Goal: Task Accomplishment & Management: Complete application form

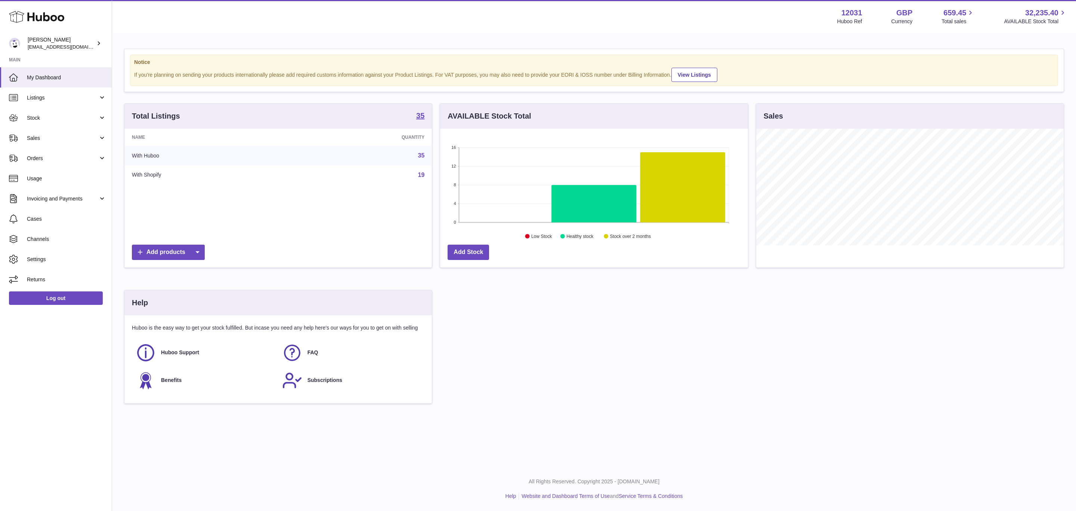
scroll to position [117, 307]
click at [44, 145] on link "Sales" at bounding box center [56, 138] width 112 height 20
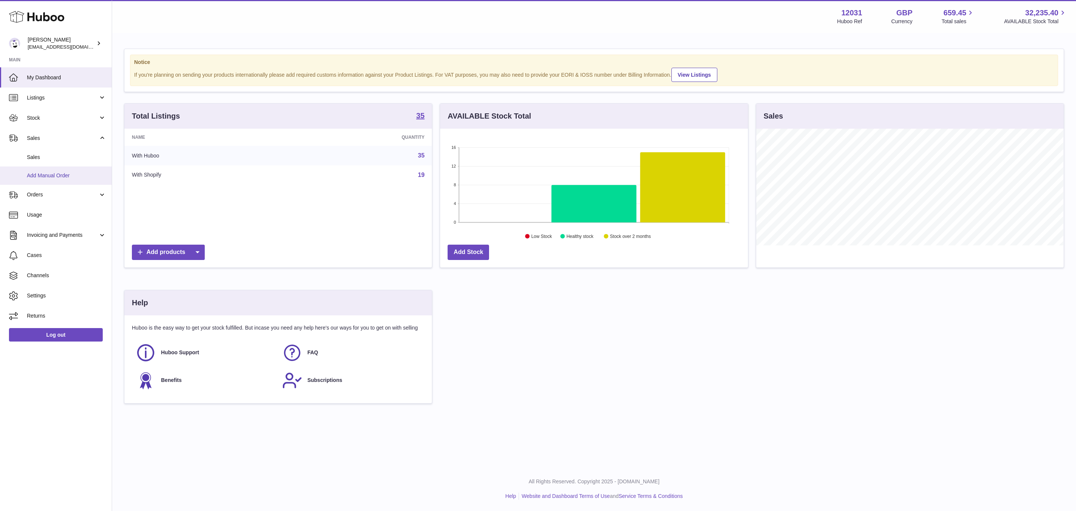
click at [55, 178] on span "Add Manual Order" at bounding box center [66, 175] width 79 height 7
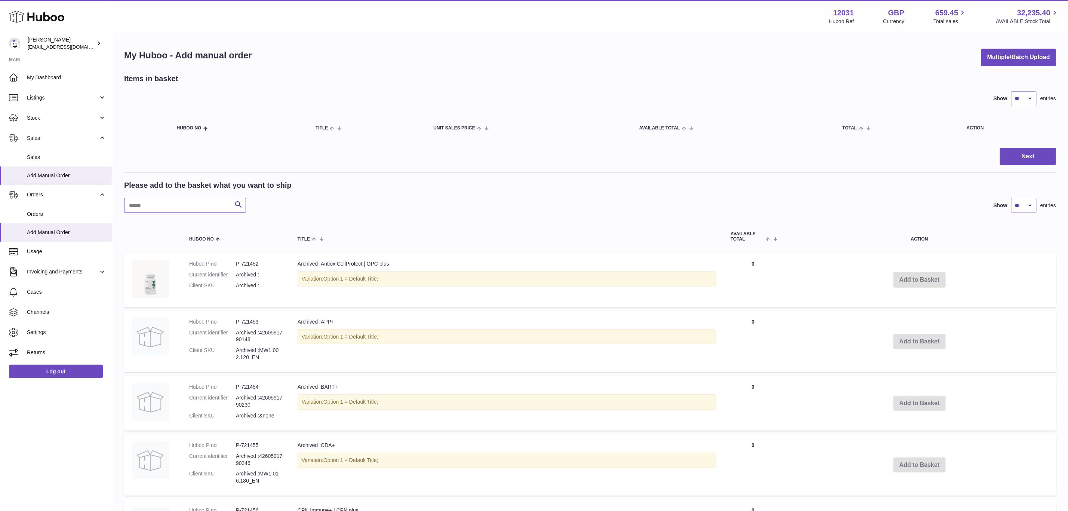
click at [151, 204] on input "text" at bounding box center [185, 205] width 122 height 15
paste input "**********"
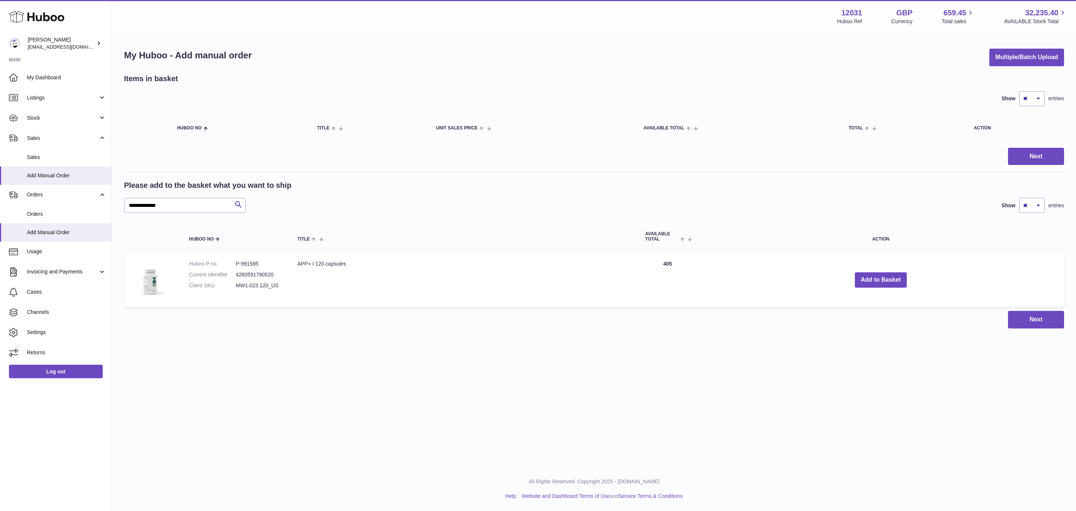
click at [257, 262] on dd "P-991585" at bounding box center [259, 263] width 47 height 7
copy dd "991585"
drag, startPoint x: 181, startPoint y: 205, endPoint x: 80, endPoint y: 206, distance: 100.9
click at [80, 206] on div "Huboo Fritzi Nicolaus internalAdmin-12031@internal.huboo.com Main My Dashboard …" at bounding box center [538, 255] width 1076 height 511
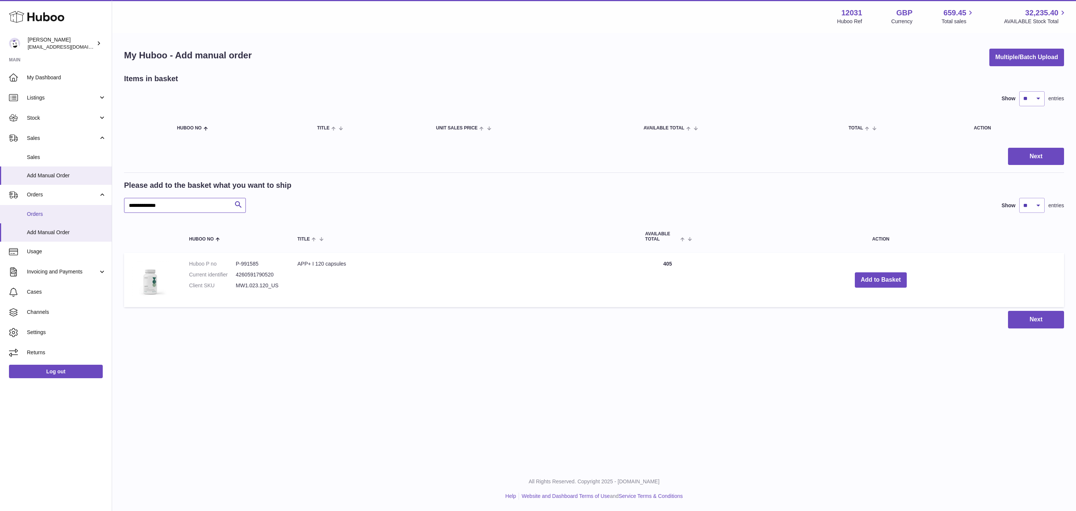
paste input "text"
click at [256, 263] on dd "P-957464" at bounding box center [259, 263] width 47 height 7
copy dd "957464"
drag, startPoint x: 191, startPoint y: 201, endPoint x: 113, endPoint y: 204, distance: 78.6
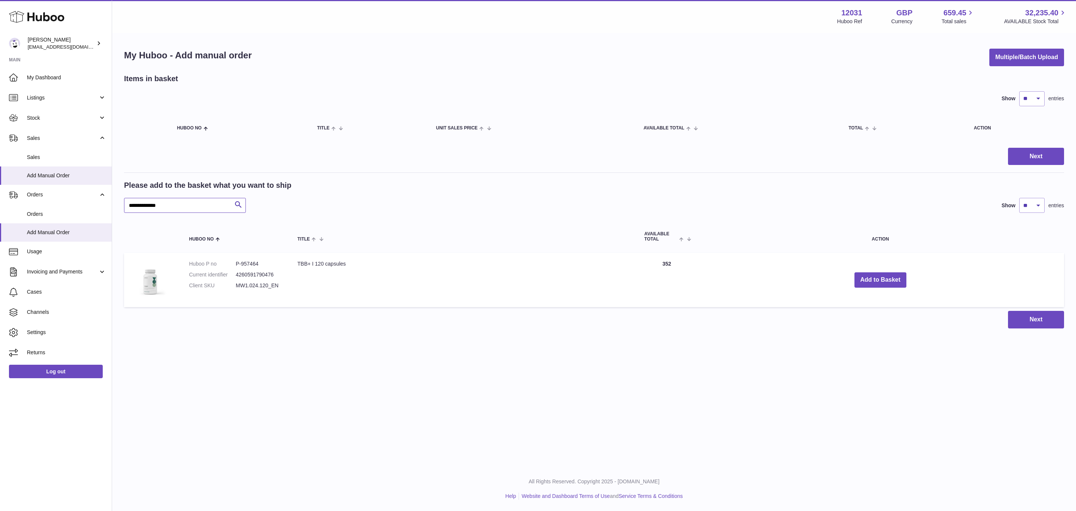
click at [113, 204] on div "**********" at bounding box center [594, 188] width 964 height 309
paste input "text"
drag, startPoint x: 181, startPoint y: 207, endPoint x: 97, endPoint y: 207, distance: 84.1
click at [97, 207] on div "Huboo Fritzi Nicolaus internalAdmin-12031@internal.huboo.com Main My Dashboard …" at bounding box center [538, 255] width 1076 height 511
click at [252, 262] on dd "P-935192" at bounding box center [259, 263] width 47 height 7
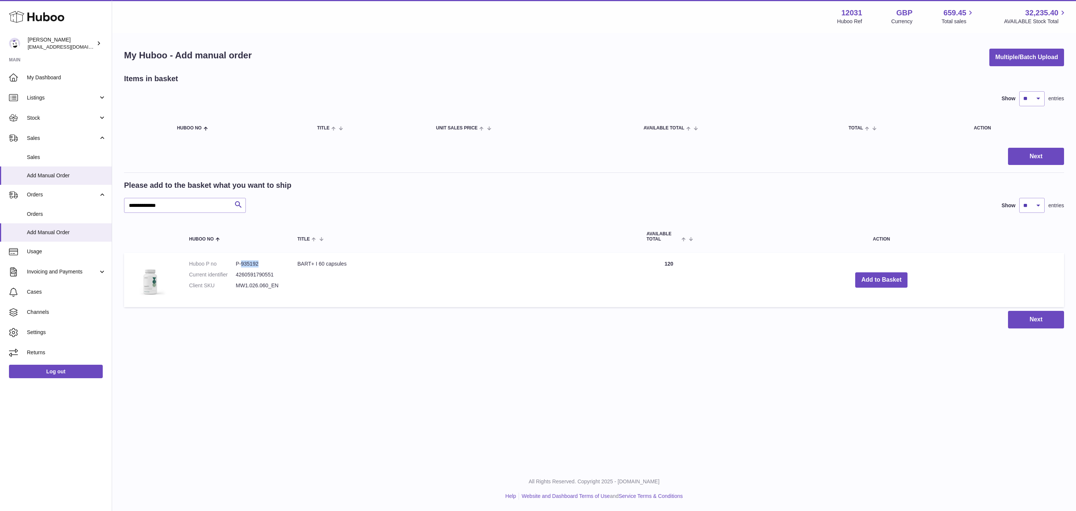
click at [252, 262] on dd "P-935192" at bounding box center [259, 263] width 47 height 7
copy dd "935192"
drag, startPoint x: 175, startPoint y: 202, endPoint x: 79, endPoint y: 201, distance: 96.1
click at [79, 201] on div "Huboo Fritzi Nicolaus internalAdmin-12031@internal.huboo.com Main My Dashboard …" at bounding box center [538, 255] width 1076 height 511
paste input "text"
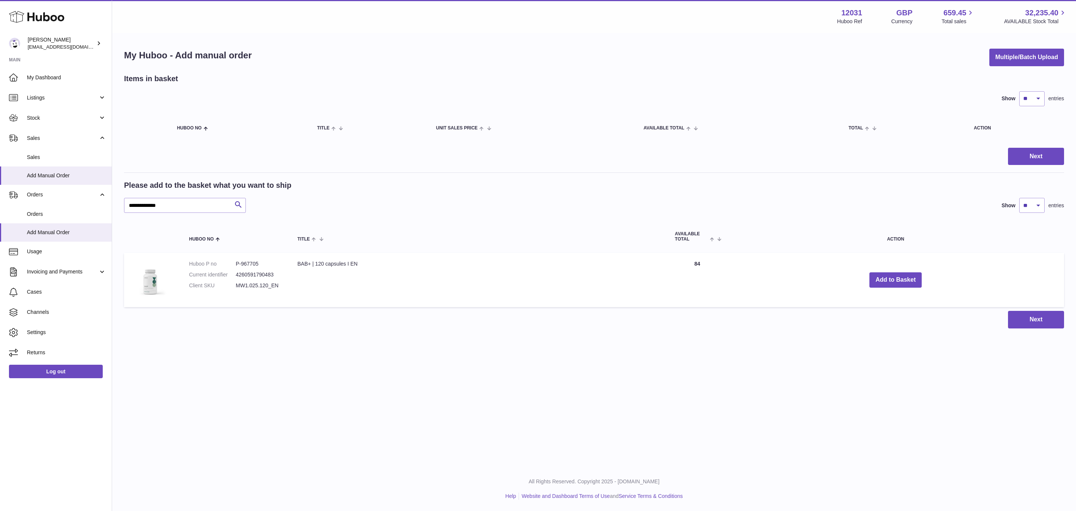
click at [253, 261] on dd "P-967705" at bounding box center [259, 263] width 47 height 7
copy dd "967705"
drag, startPoint x: 174, startPoint y: 202, endPoint x: 101, endPoint y: 210, distance: 73.7
click at [101, 210] on div "Huboo Fritzi Nicolaus internalAdmin-12031@internal.huboo.com Main My Dashboard …" at bounding box center [538, 255] width 1076 height 511
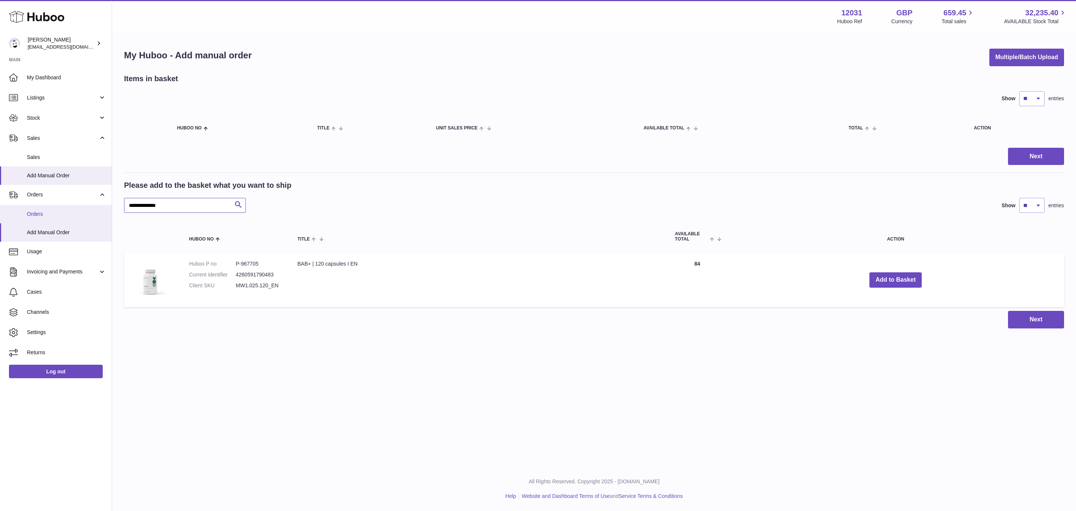
paste input "text"
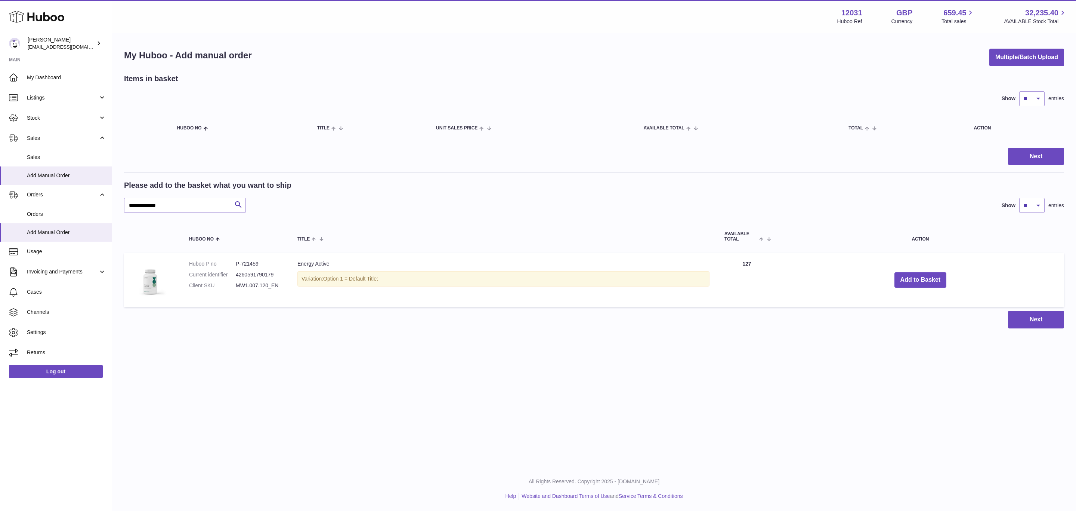
click at [258, 261] on dd "P-721459" at bounding box center [259, 263] width 47 height 7
click at [253, 260] on dd "P-721459" at bounding box center [259, 263] width 47 height 7
copy dd "721459"
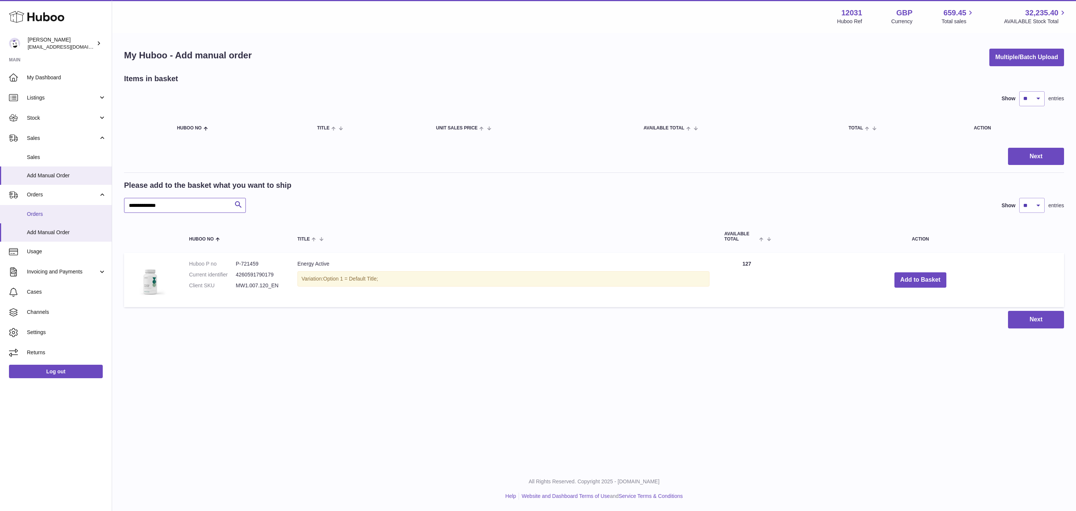
drag, startPoint x: 184, startPoint y: 206, endPoint x: 78, endPoint y: 206, distance: 105.8
click at [78, 206] on div "Huboo Fritzi Nicolaus internalAdmin-12031@internal.huboo.com Main My Dashboard …" at bounding box center [538, 255] width 1076 height 511
paste input "text"
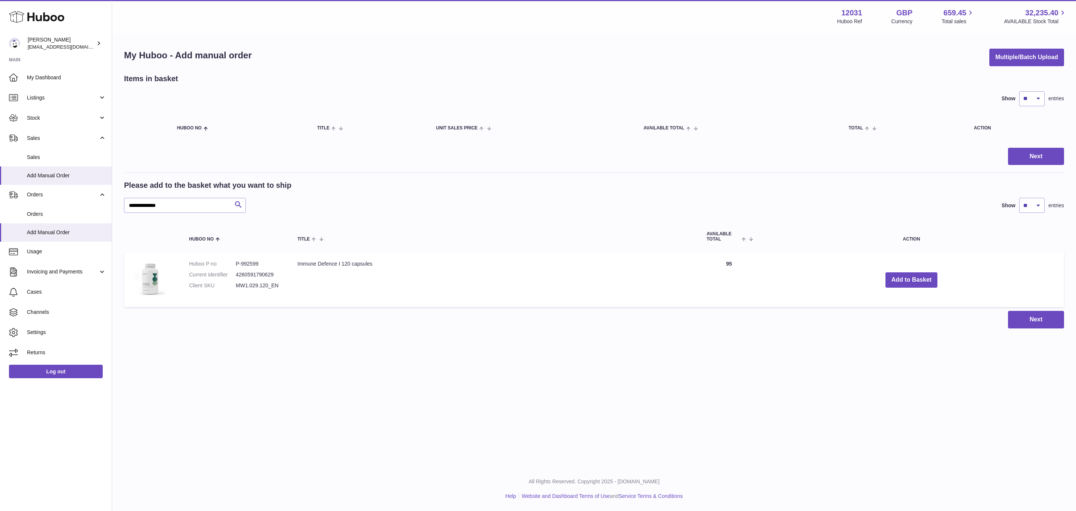
click at [254, 261] on dd "P-992599" at bounding box center [259, 263] width 47 height 7
copy dd "992599"
drag, startPoint x: 185, startPoint y: 202, endPoint x: 109, endPoint y: 202, distance: 76.6
click at [109, 202] on div "Huboo Fritzi Nicolaus internalAdmin-12031@internal.huboo.com Main My Dashboard …" at bounding box center [538, 255] width 1076 height 511
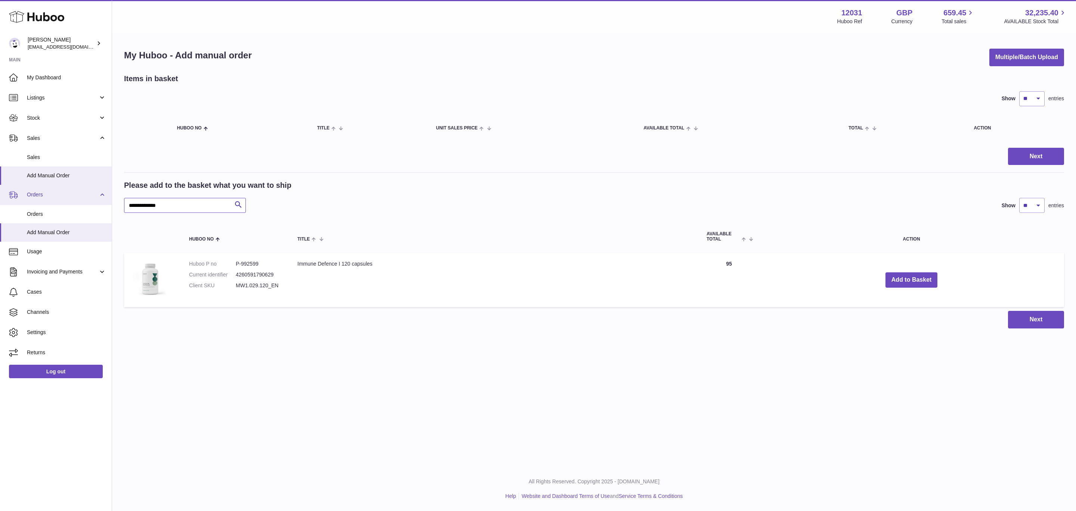
paste input "text"
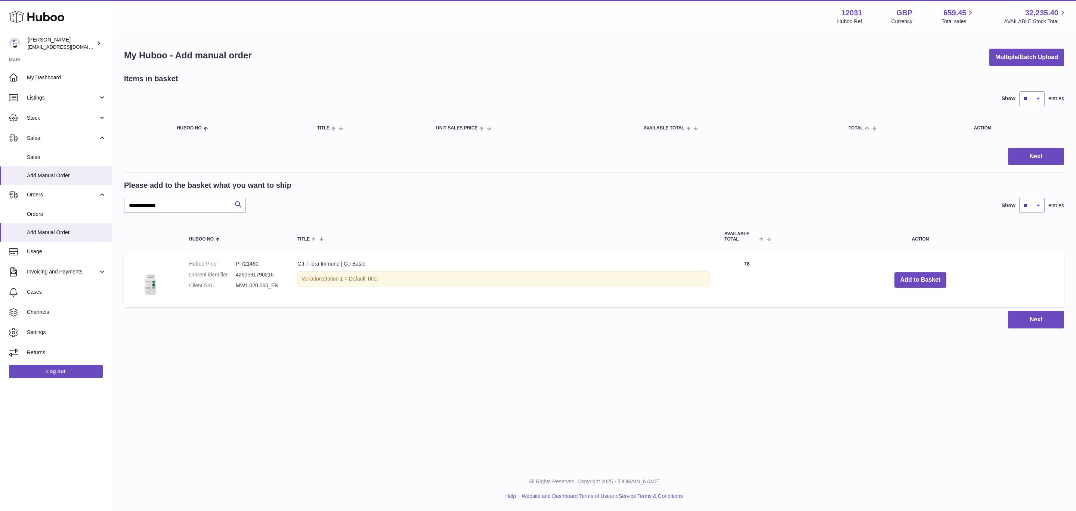
click at [253, 260] on dd "P-721460" at bounding box center [259, 263] width 47 height 7
copy dd "721460"
drag, startPoint x: 178, startPoint y: 200, endPoint x: 47, endPoint y: 200, distance: 130.8
click at [47, 200] on div "Huboo Fritzi Nicolaus internalAdmin-12031@internal.huboo.com Main My Dashboard …" at bounding box center [538, 255] width 1076 height 511
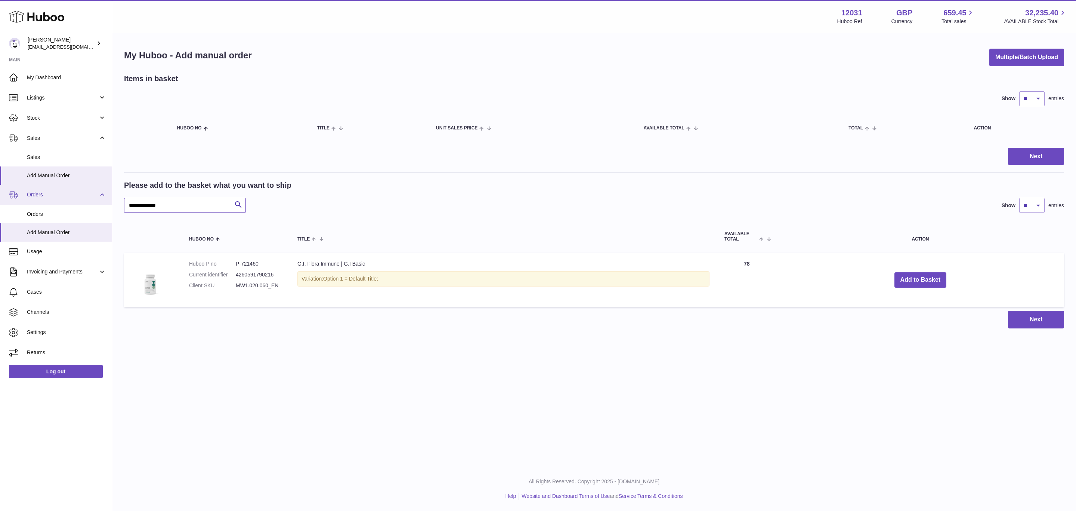
paste input "text"
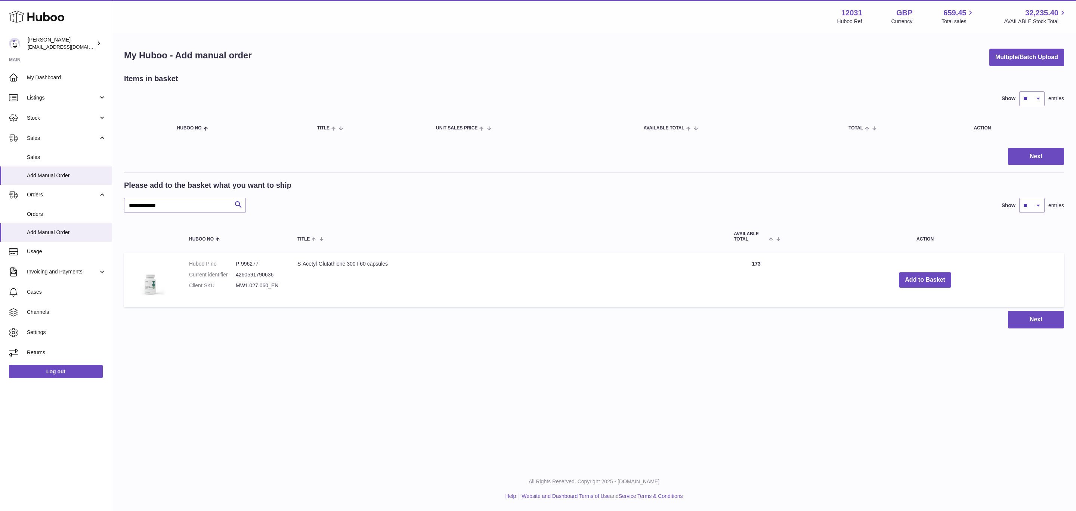
click at [252, 263] on dd "P-996277" at bounding box center [259, 263] width 47 height 7
click at [265, 263] on dd "P-996277" at bounding box center [259, 263] width 47 height 7
click at [255, 263] on dd "P-996277" at bounding box center [259, 263] width 47 height 7
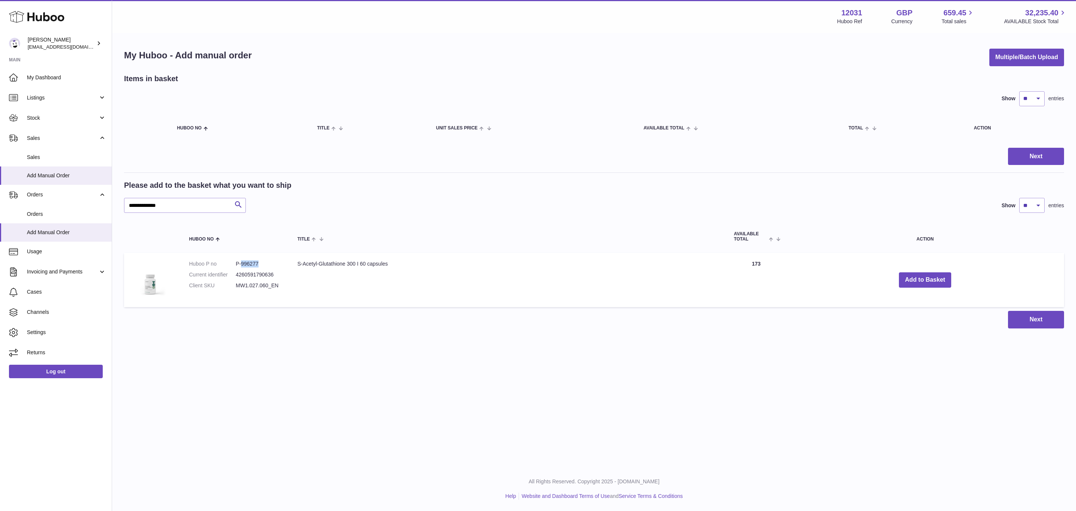
click at [255, 263] on dd "P-996277" at bounding box center [259, 263] width 47 height 7
copy dd "996277"
drag, startPoint x: 180, startPoint y: 207, endPoint x: 117, endPoint y: 206, distance: 62.8
click at [117, 206] on div "**********" at bounding box center [594, 188] width 964 height 309
paste input "text"
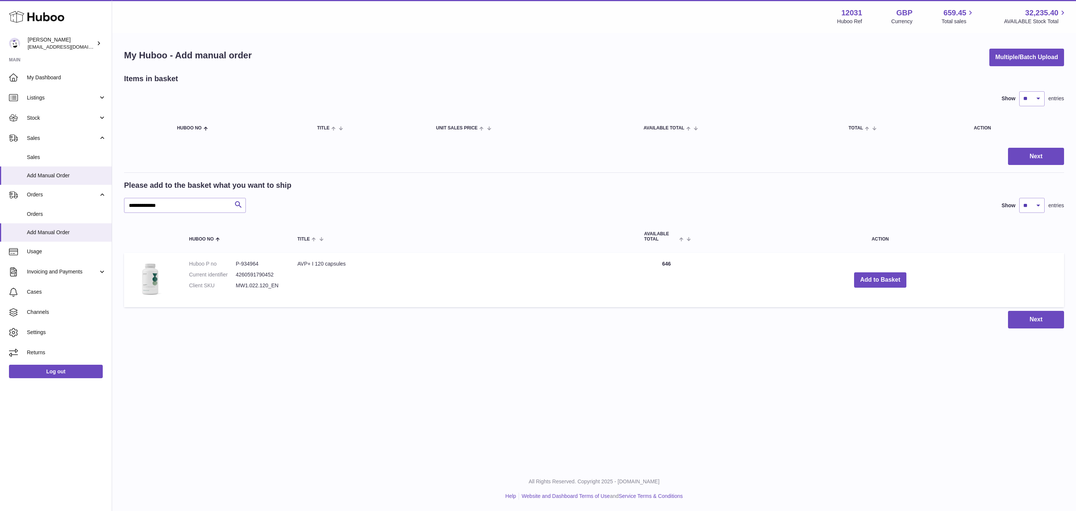
click at [255, 260] on dd "P-934964" at bounding box center [259, 263] width 47 height 7
copy dd "934964"
drag, startPoint x: 189, startPoint y: 207, endPoint x: 110, endPoint y: 209, distance: 78.5
click at [110, 209] on div "Huboo Fritzi Nicolaus internalAdmin-12031@internal.huboo.com Main My Dashboard …" at bounding box center [538, 255] width 1076 height 511
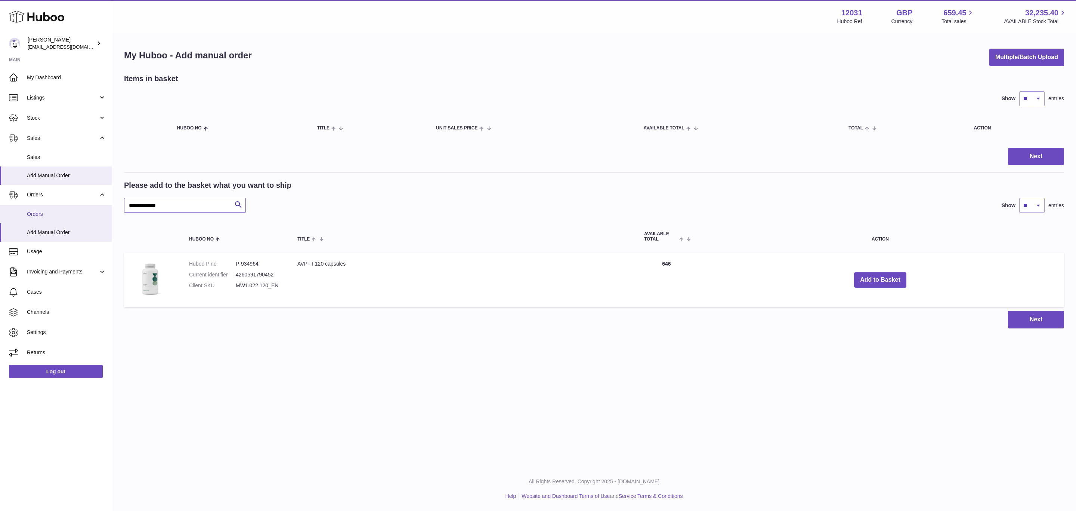
paste input "text"
click at [247, 260] on dd "P-985971" at bounding box center [259, 263] width 47 height 7
click at [261, 260] on dd "P-985971" at bounding box center [259, 263] width 47 height 7
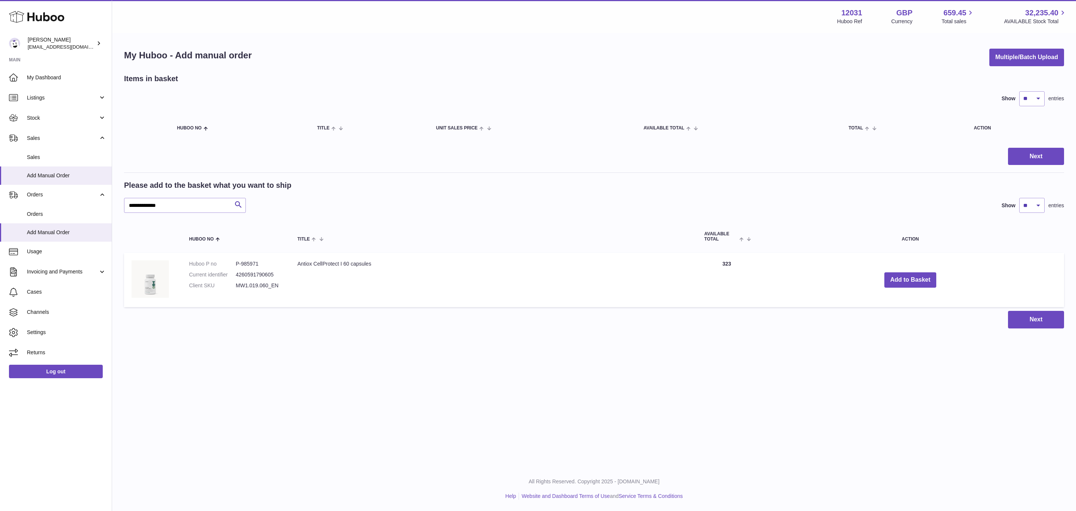
click at [240, 260] on dd "P-985971" at bounding box center [259, 263] width 47 height 7
click at [249, 260] on dd "P-985971" at bounding box center [259, 263] width 47 height 7
copy dd "985971"
click at [173, 208] on input "**********" at bounding box center [185, 205] width 122 height 15
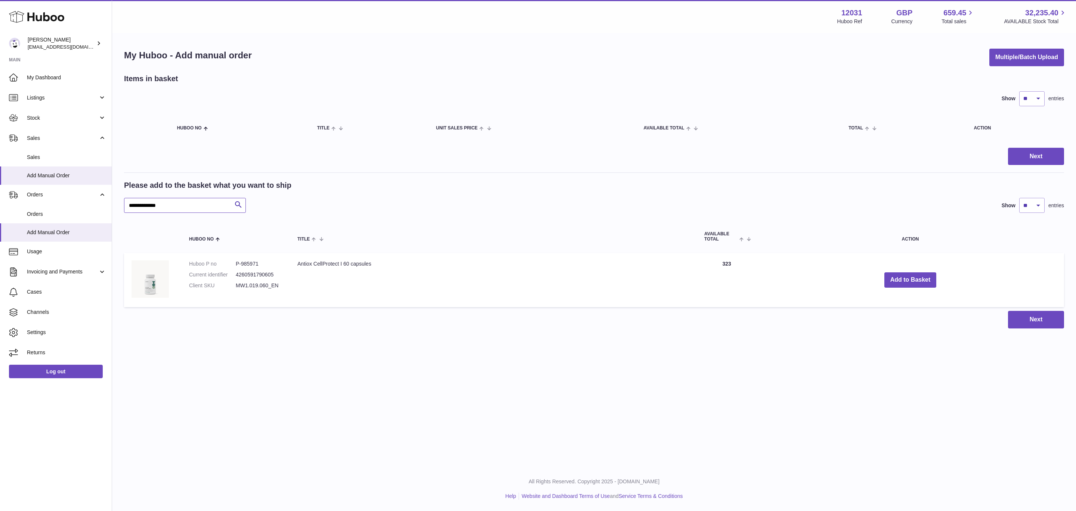
drag, startPoint x: 175, startPoint y: 207, endPoint x: 112, endPoint y: 210, distance: 62.8
click at [112, 210] on div "**********" at bounding box center [594, 188] width 964 height 309
paste input "text"
type input "**********"
click at [253, 260] on dd "P-1019668" at bounding box center [259, 263] width 47 height 7
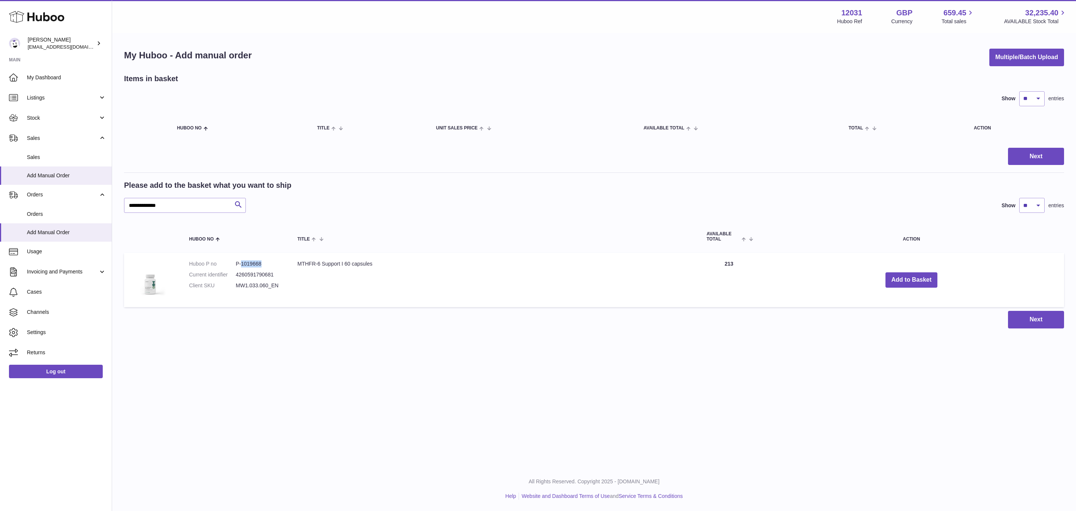
click at [253, 260] on dd "P-1019668" at bounding box center [259, 263] width 47 height 7
click at [289, 265] on td "Huboo P no P-1019668 Current identifier 4260591790681 Client SKU MW1.033.060_EN" at bounding box center [236, 280] width 108 height 54
click at [250, 261] on dd "P-1019668" at bounding box center [259, 263] width 47 height 7
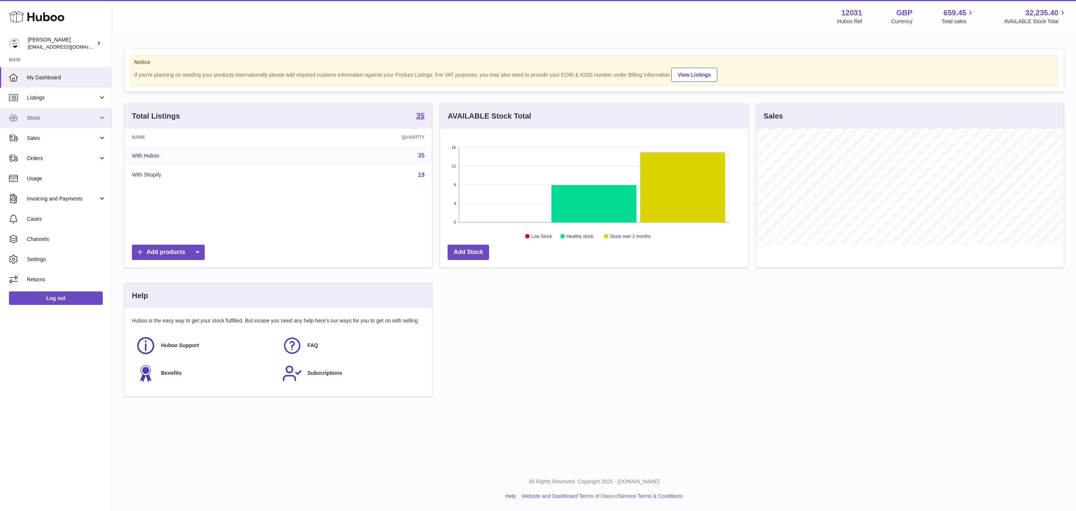
scroll to position [117, 307]
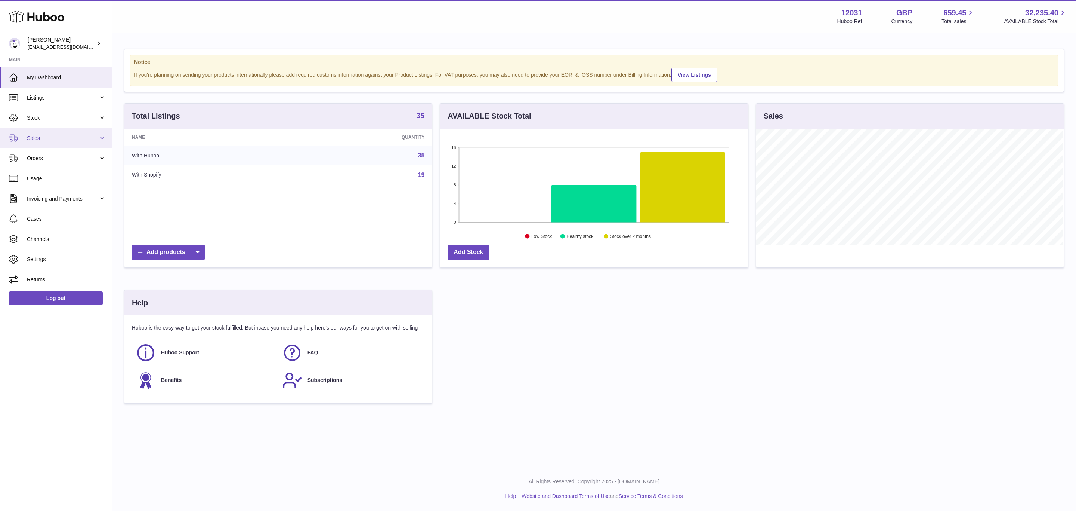
click at [38, 141] on span "Sales" at bounding box center [62, 138] width 71 height 7
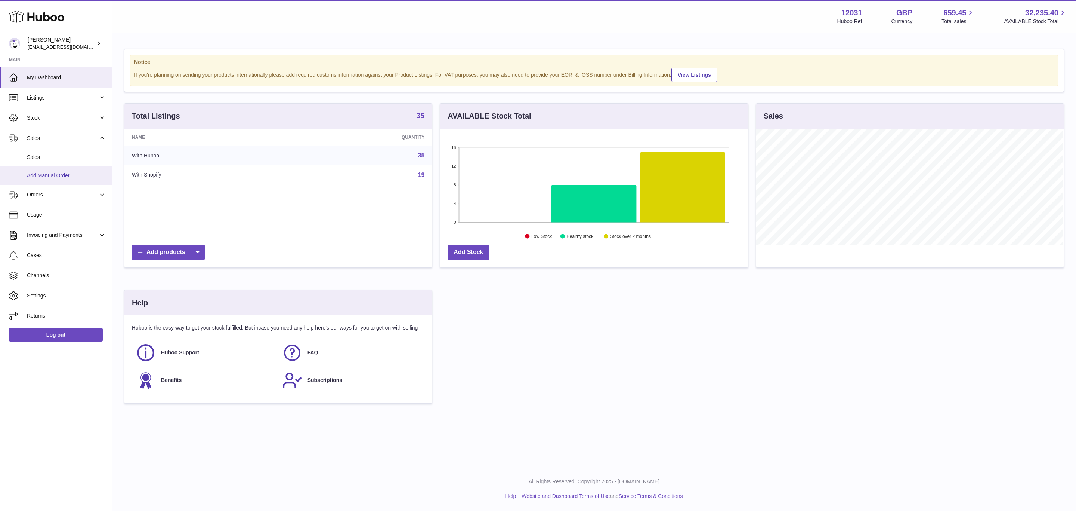
click at [58, 176] on span "Add Manual Order" at bounding box center [66, 175] width 79 height 7
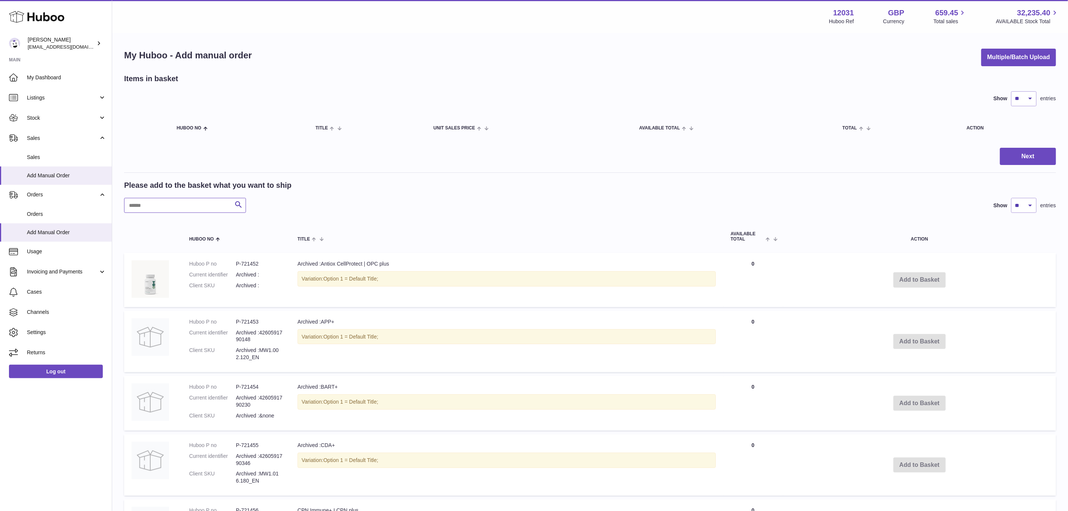
click at [156, 207] on input "text" at bounding box center [185, 205] width 122 height 15
paste input "******"
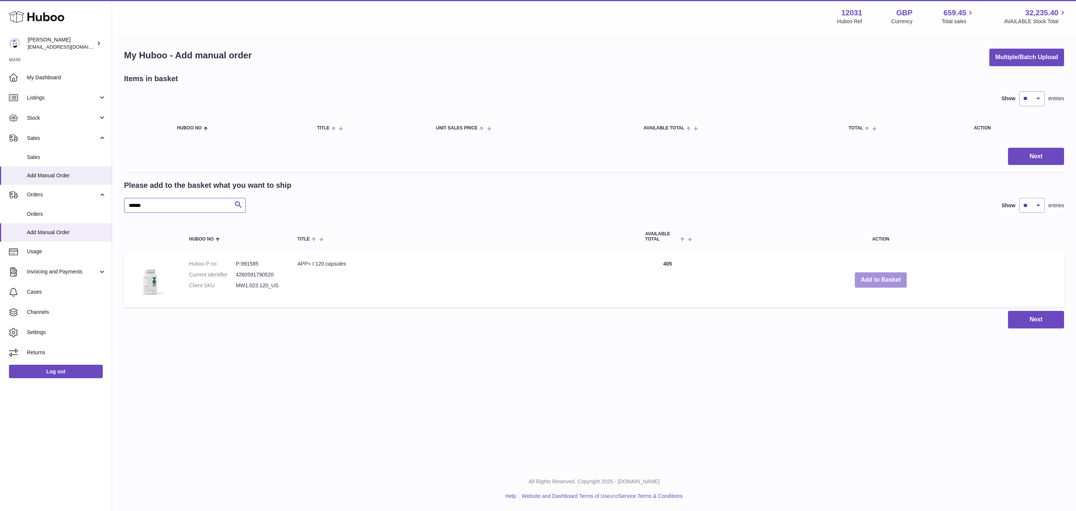
type input "******"
click at [871, 281] on button "Add to Basket" at bounding box center [881, 279] width 52 height 15
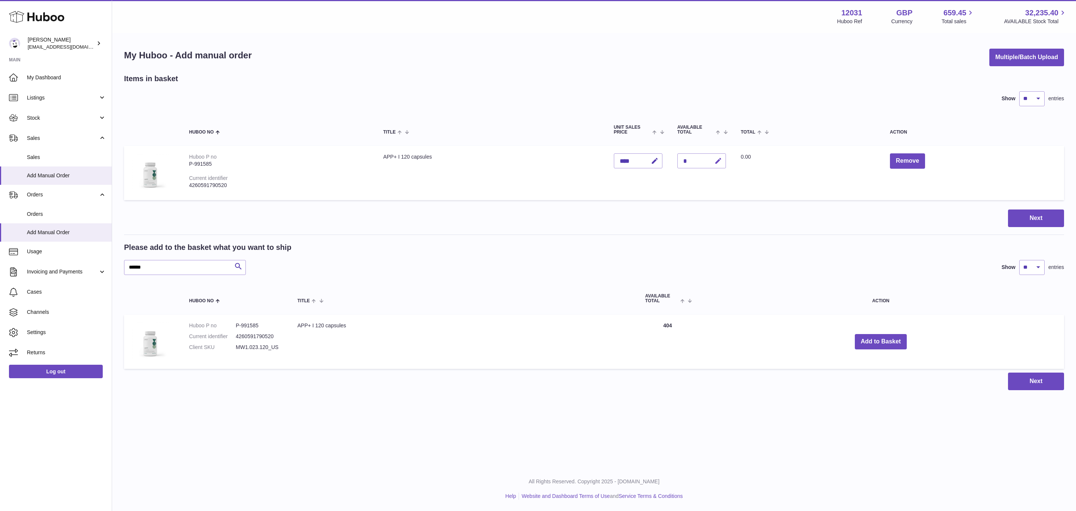
click at [726, 160] on button "button" at bounding box center [718, 160] width 18 height 15
type input "**"
click at [711, 155] on button "submit" at bounding box center [718, 161] width 14 height 12
drag, startPoint x: 163, startPoint y: 268, endPoint x: 90, endPoint y: 267, distance: 72.9
click at [90, 267] on div "Huboo Fritzi Nicolaus internalAdmin-12031@internal.huboo.com Main My Dashboard …" at bounding box center [538, 255] width 1076 height 511
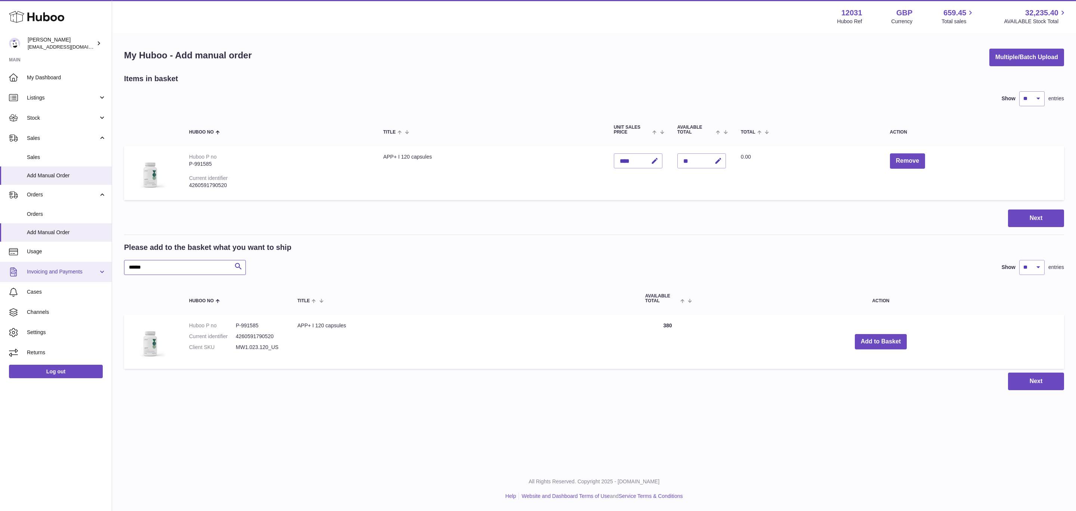
paste input "text"
type input "******"
click at [884, 340] on button "Add to Basket" at bounding box center [881, 341] width 52 height 15
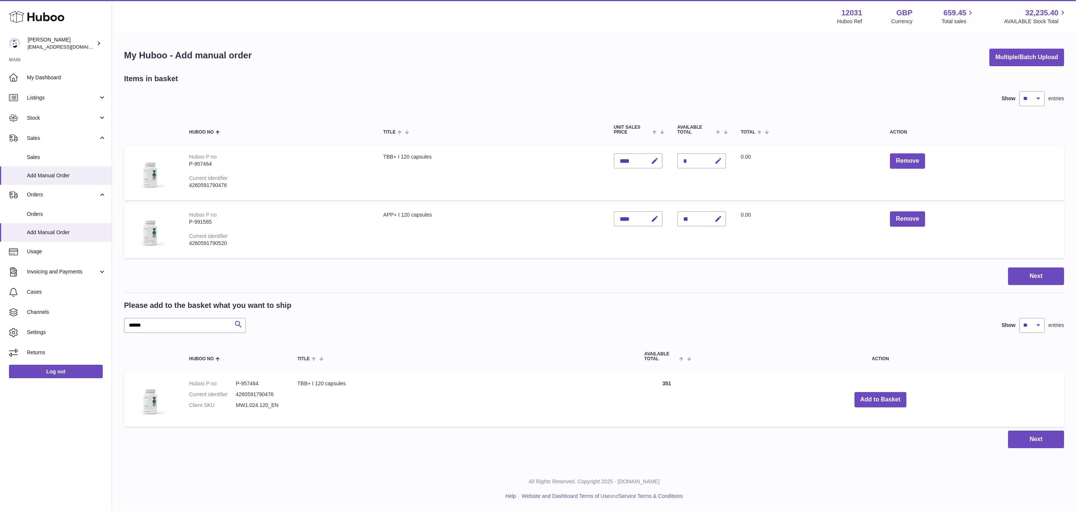
click at [721, 162] on icon "button" at bounding box center [719, 161] width 8 height 8
type input "**"
click at [711, 155] on button "submit" at bounding box center [718, 161] width 14 height 12
drag, startPoint x: 189, startPoint y: 325, endPoint x: 85, endPoint y: 329, distance: 103.6
click at [85, 329] on div "Huboo Fritzi Nicolaus internalAdmin-12031@internal.huboo.com Main My Dashboard …" at bounding box center [538, 255] width 1076 height 511
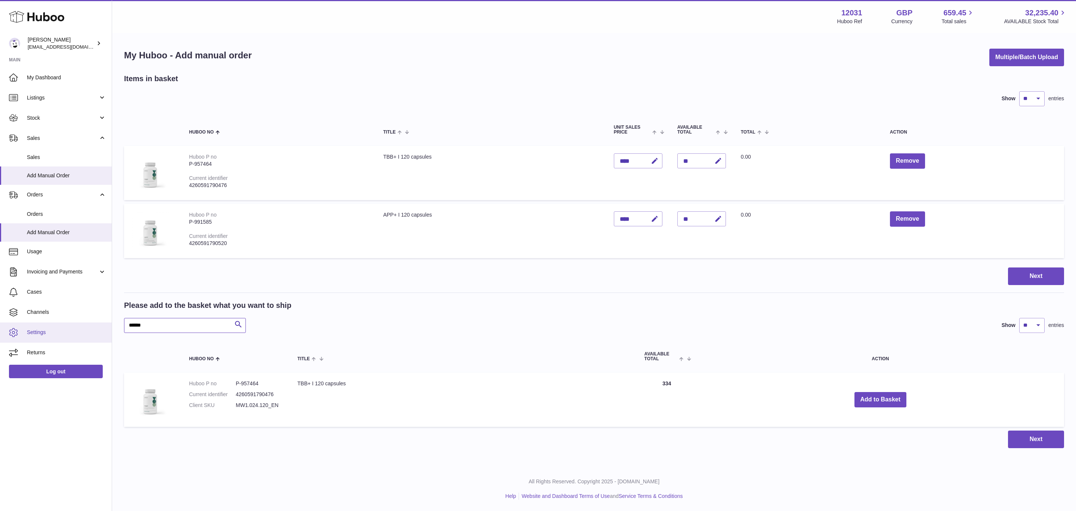
paste input "text"
type input "******"
click at [883, 400] on button "Add to Basket" at bounding box center [882, 399] width 52 height 15
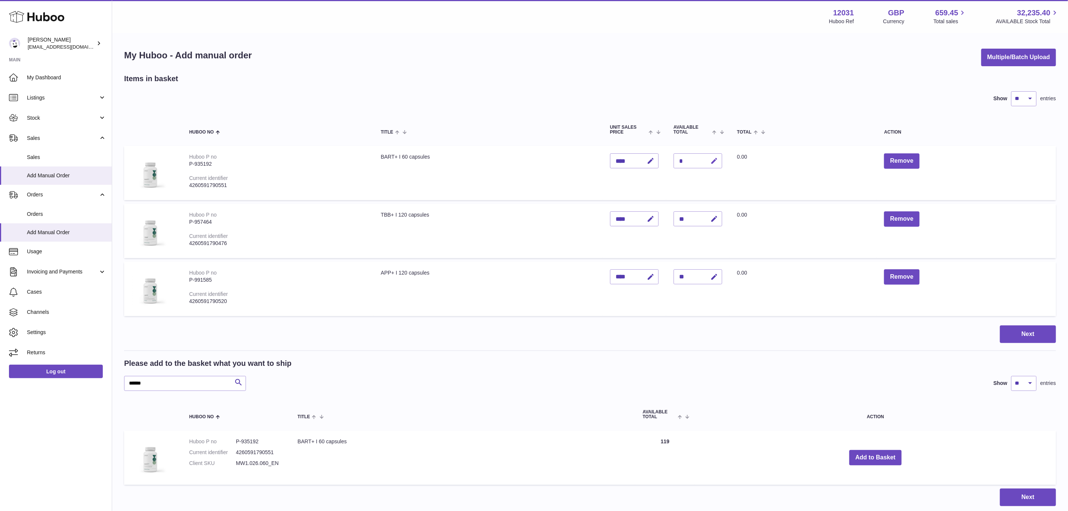
click at [718, 160] on icon "button" at bounding box center [715, 161] width 8 height 8
type input "**"
click at [706, 155] on button "submit" at bounding box center [713, 161] width 14 height 12
drag, startPoint x: 155, startPoint y: 378, endPoint x: 114, endPoint y: 380, distance: 41.5
click at [114, 380] on div "My Huboo - Add manual order Multiple/Batch Upload Items in basket Show ** ** **…" at bounding box center [590, 277] width 956 height 487
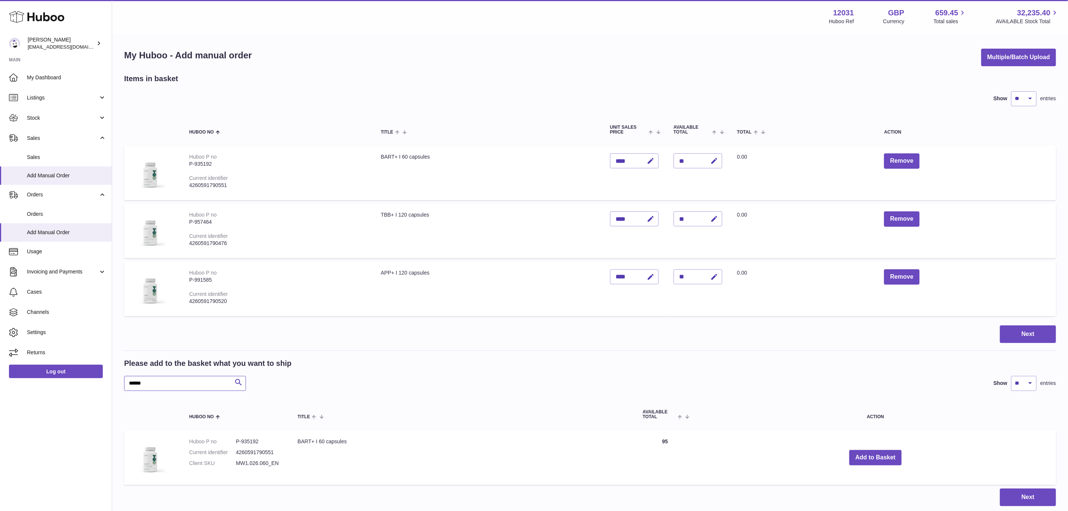
paste input "text"
type input "******"
click at [885, 456] on button "Add to Basket" at bounding box center [889, 457] width 52 height 15
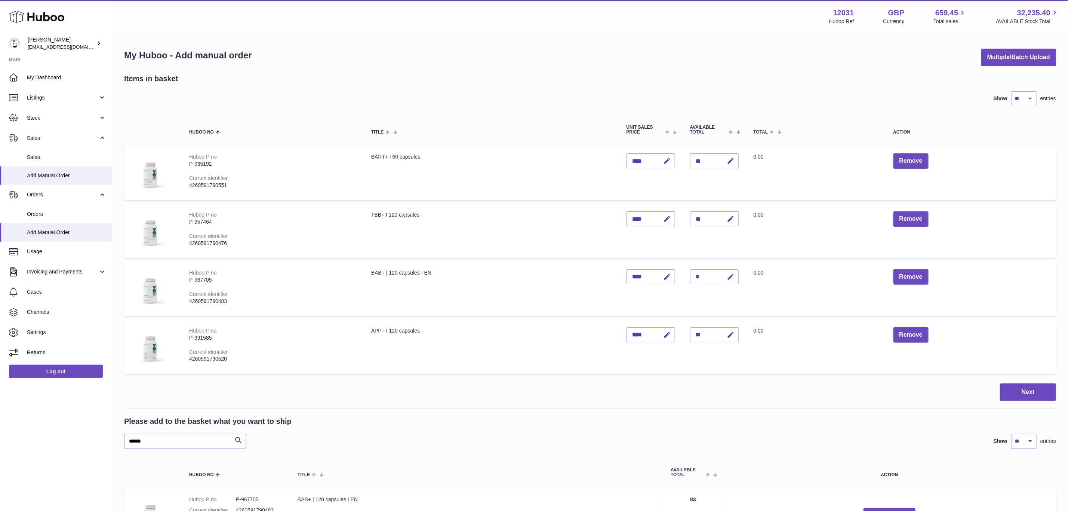
click at [733, 276] on icon "button" at bounding box center [731, 277] width 8 height 8
type input "*"
click at [723, 271] on button "submit" at bounding box center [730, 277] width 14 height 12
drag, startPoint x: 155, startPoint y: 443, endPoint x: 96, endPoint y: 443, distance: 58.3
click at [96, 443] on div "Huboo Fritzi Nicolaus internalAdmin-12031@internal.huboo.com Main My Dashboard …" at bounding box center [534, 311] width 1068 height 622
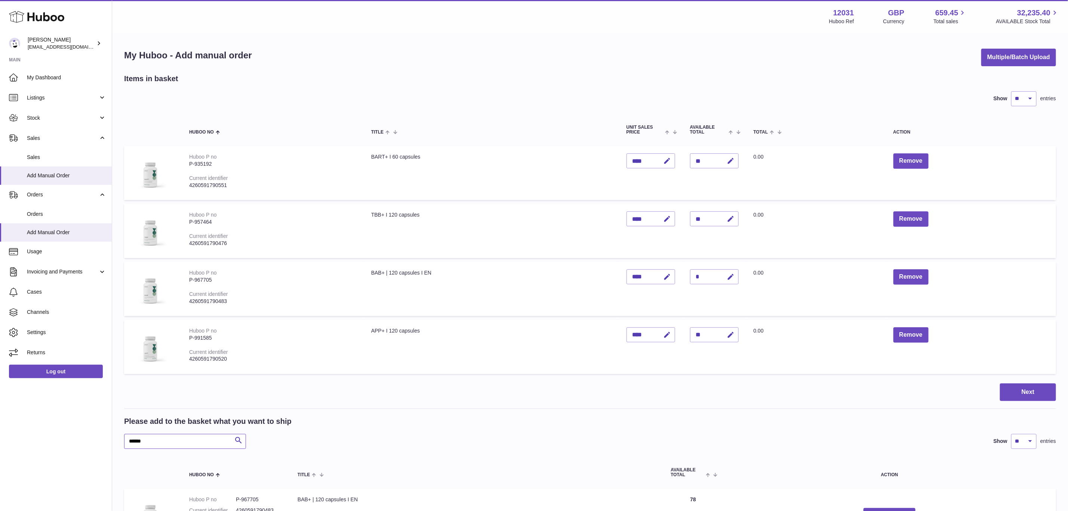
paste input "text"
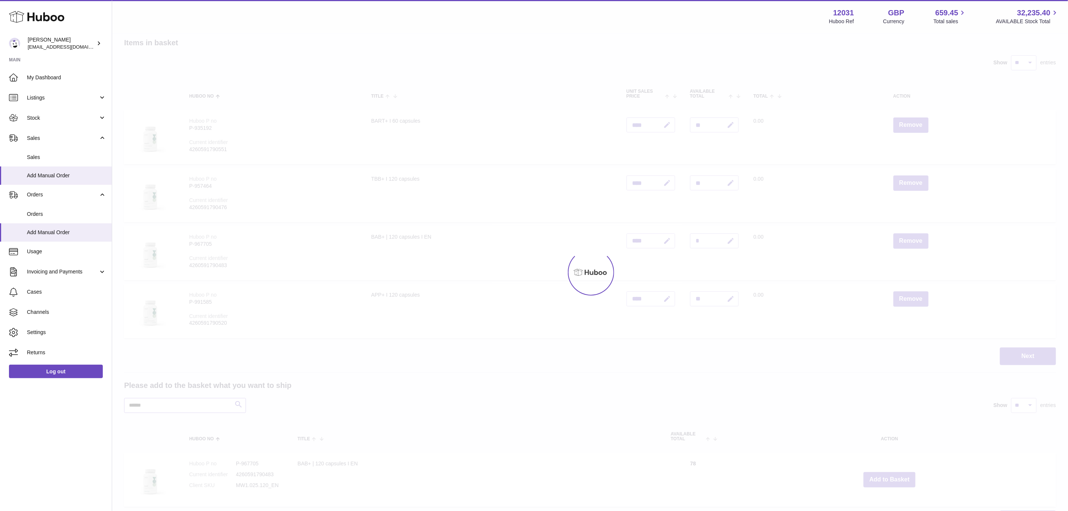
scroll to position [56, 0]
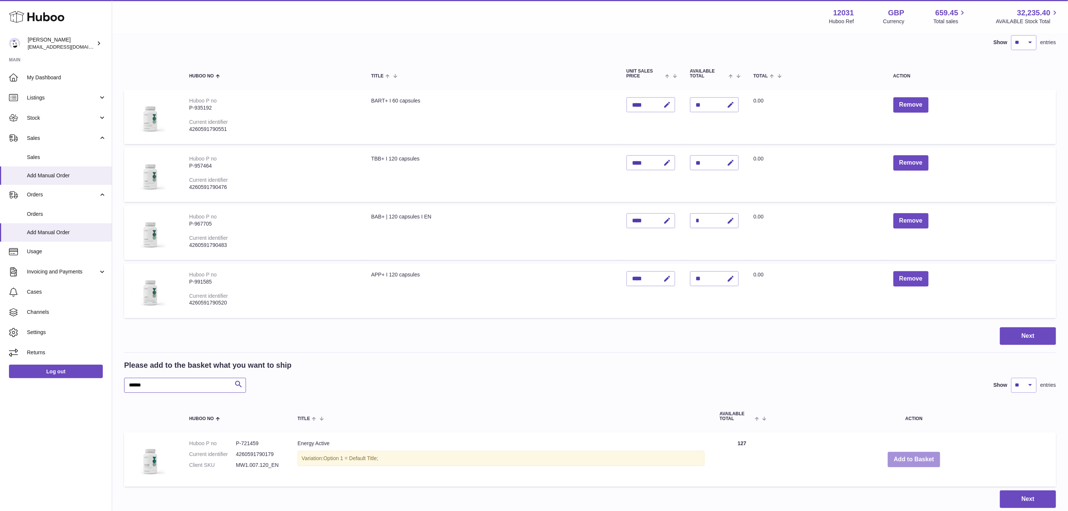
type input "******"
click at [932, 455] on button "Add to Basket" at bounding box center [914, 459] width 52 height 15
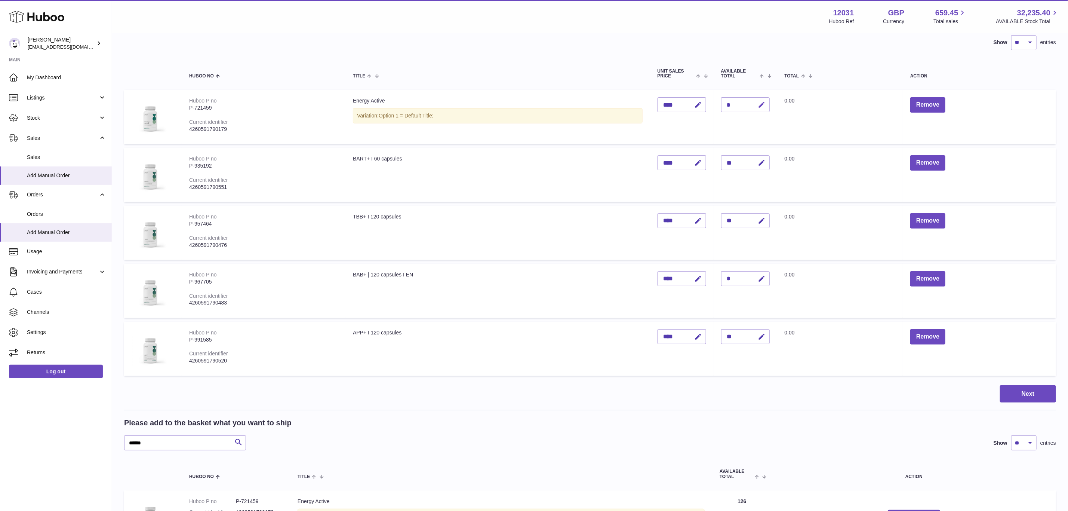
click at [770, 107] on button "button" at bounding box center [761, 104] width 18 height 15
type input "**"
click at [754, 99] on button "submit" at bounding box center [761, 105] width 14 height 12
drag, startPoint x: 98, startPoint y: 443, endPoint x: 90, endPoint y: 443, distance: 7.8
click at [91, 443] on div "Huboo Fritzi Nicolaus internalAdmin-12031@internal.huboo.com Main My Dashboard …" at bounding box center [534, 284] width 1068 height 680
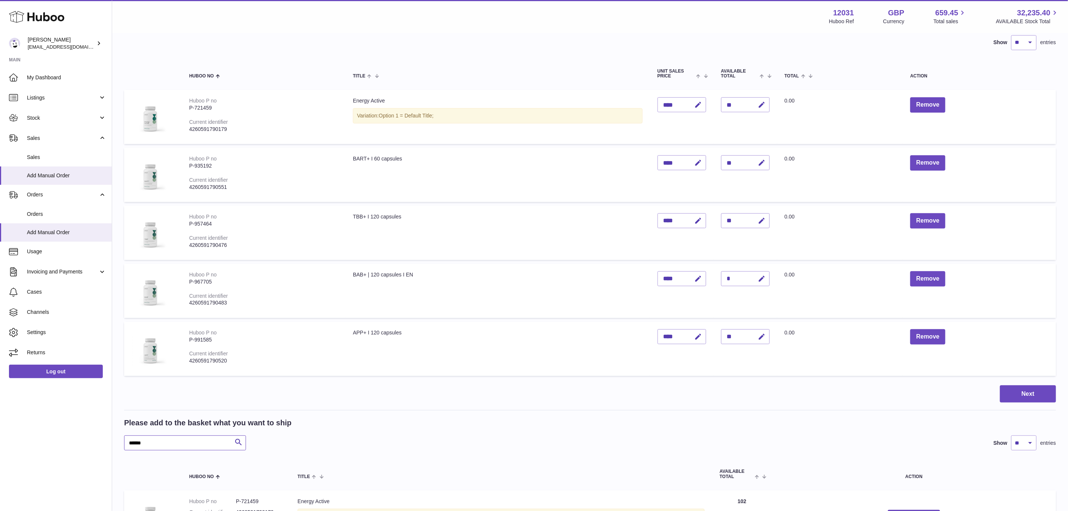
paste input "text"
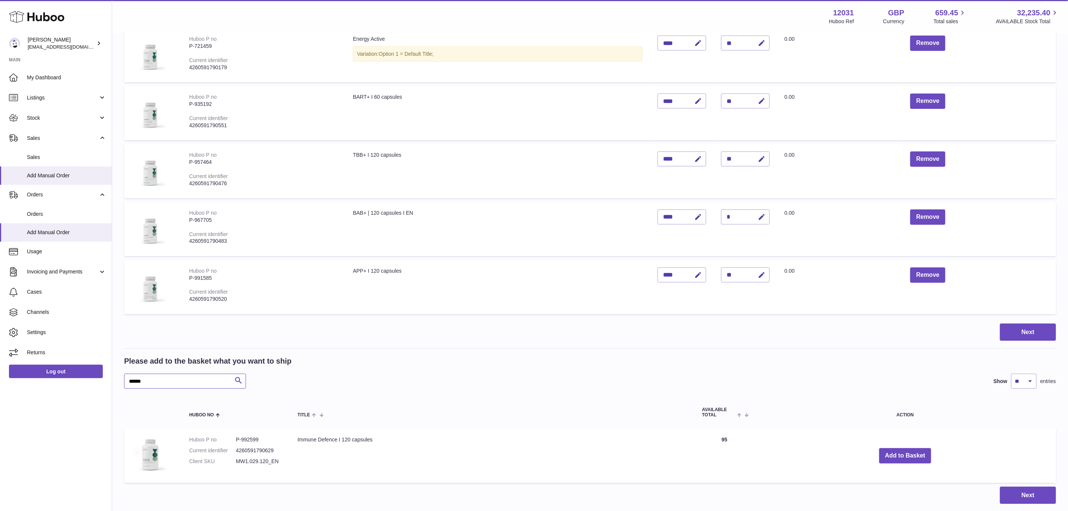
scroll to position [167, 0]
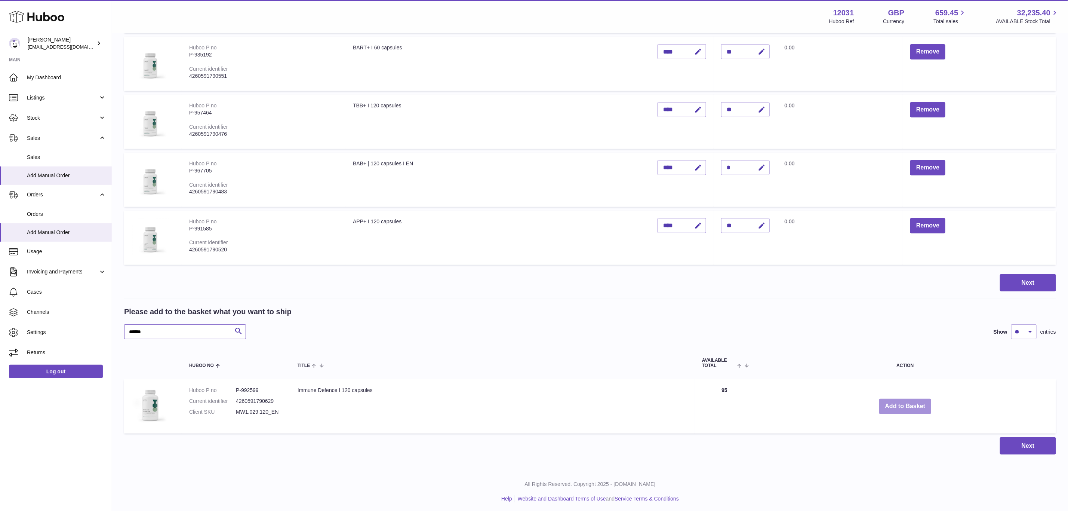
type input "******"
click at [909, 403] on button "Add to Basket" at bounding box center [905, 405] width 52 height 15
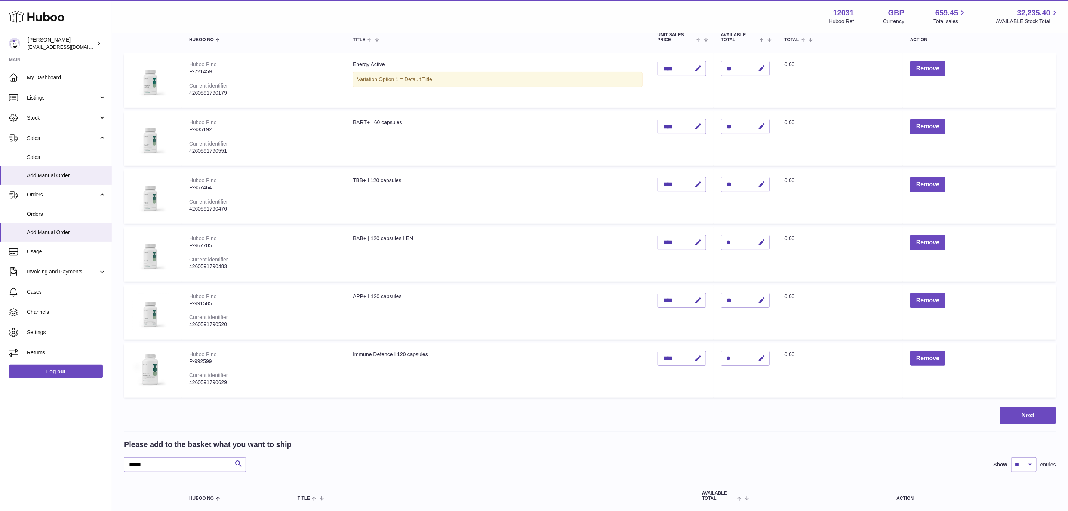
scroll to position [112, 0]
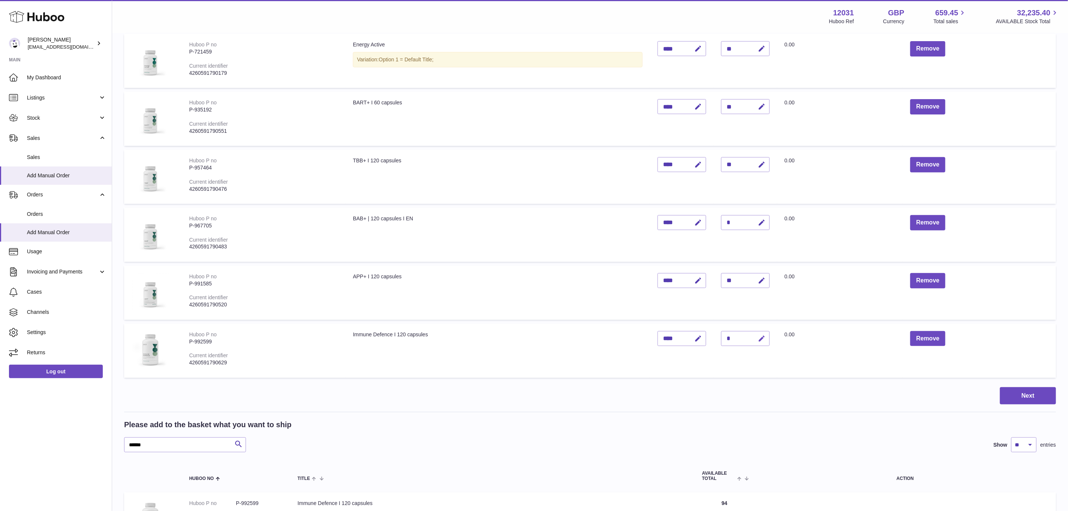
click at [770, 331] on button "button" at bounding box center [761, 338] width 18 height 15
type input "**"
click at [754, 332] on button "submit" at bounding box center [761, 338] width 14 height 12
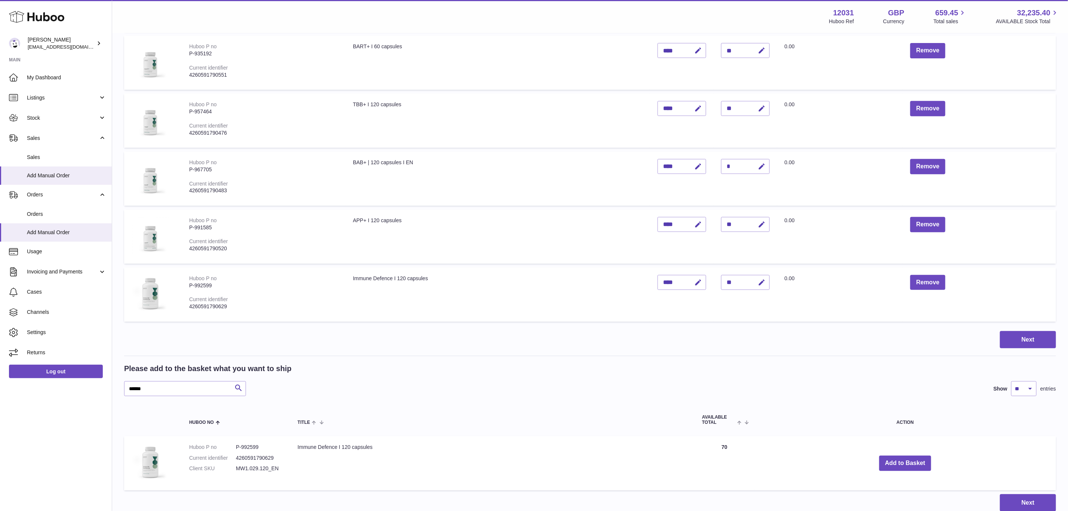
scroll to position [225, 0]
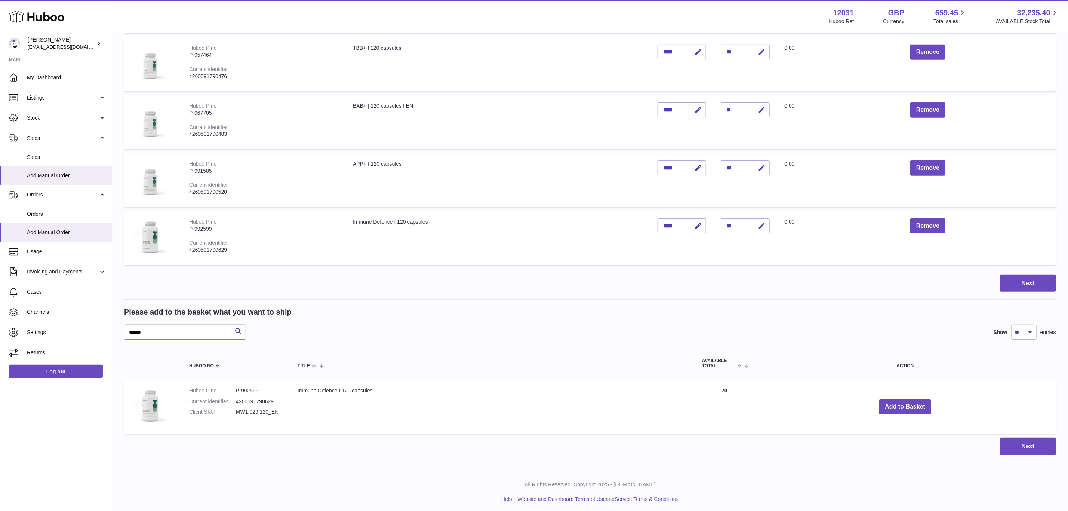
drag, startPoint x: 163, startPoint y: 334, endPoint x: 117, endPoint y: 338, distance: 46.5
click at [117, 338] on div "My Huboo - Add manual order Multiple/Batch Upload Items in basket Show ** ** **…" at bounding box center [590, 139] width 956 height 660
paste input "text"
type input "******"
click at [908, 406] on button "Add to Basket" at bounding box center [914, 406] width 52 height 15
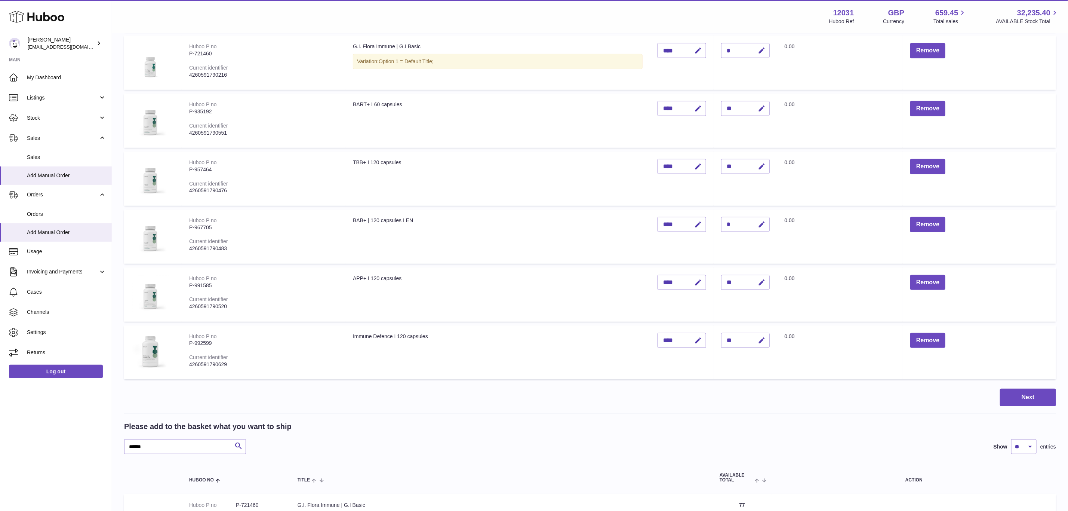
scroll to position [114, 0]
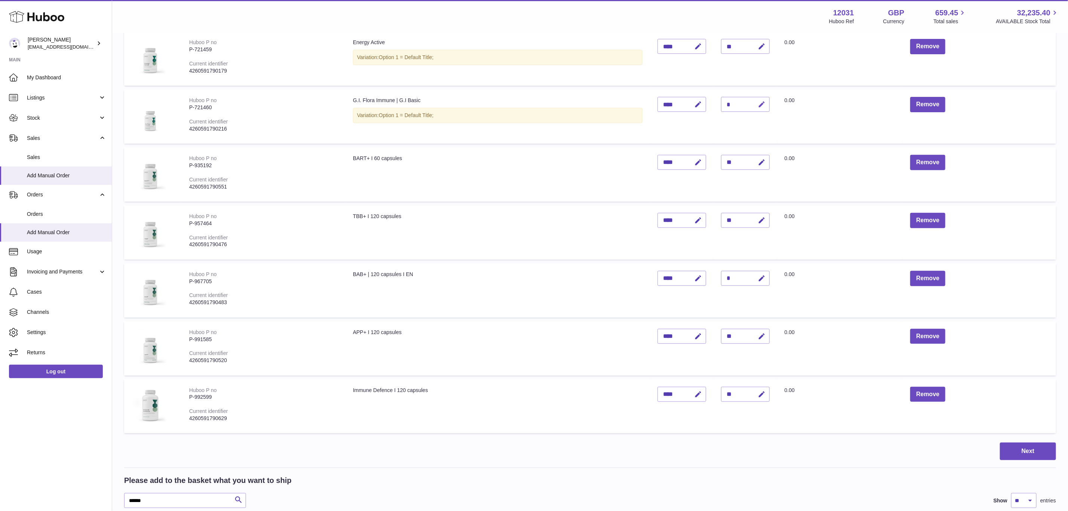
click at [770, 108] on button "button" at bounding box center [761, 104] width 18 height 15
type input "**"
click at [754, 98] on button "submit" at bounding box center [761, 104] width 14 height 12
drag, startPoint x: 158, startPoint y: 496, endPoint x: 92, endPoint y: 497, distance: 66.2
click at [92, 497] on div "Huboo Fritzi Nicolaus internalAdmin-12031@internal.huboo.com Main My Dashboard …" at bounding box center [534, 284] width 1068 height 796
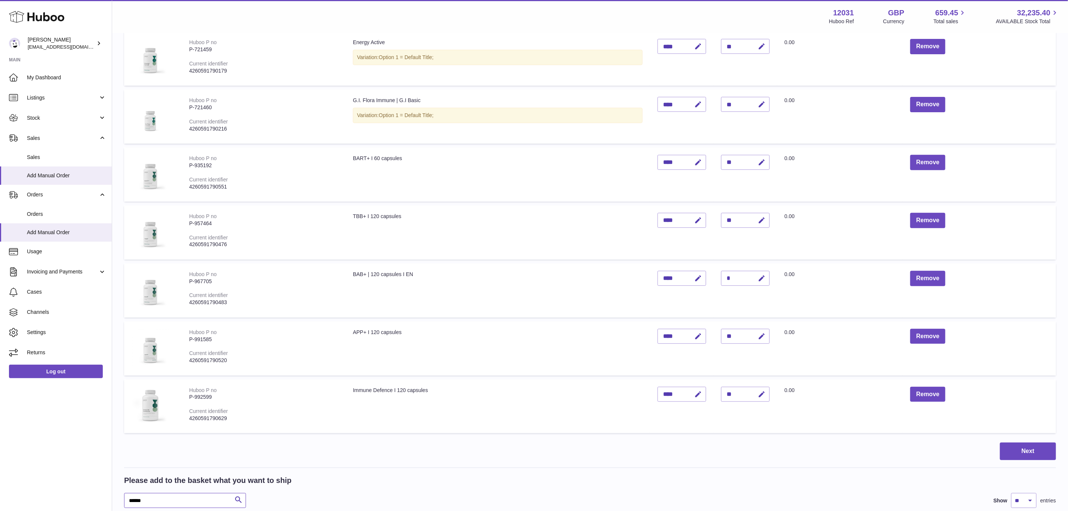
paste input "text"
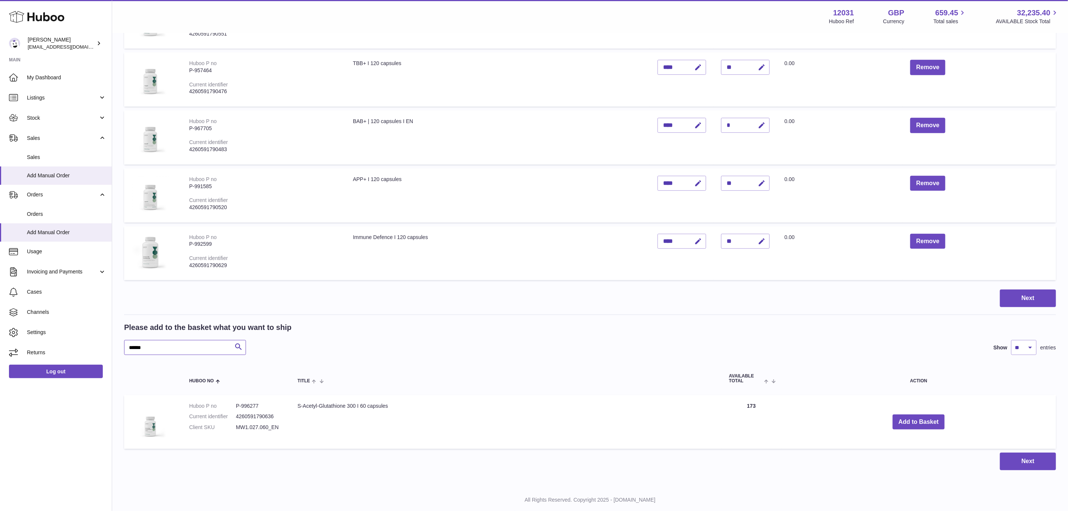
scroll to position [283, 0]
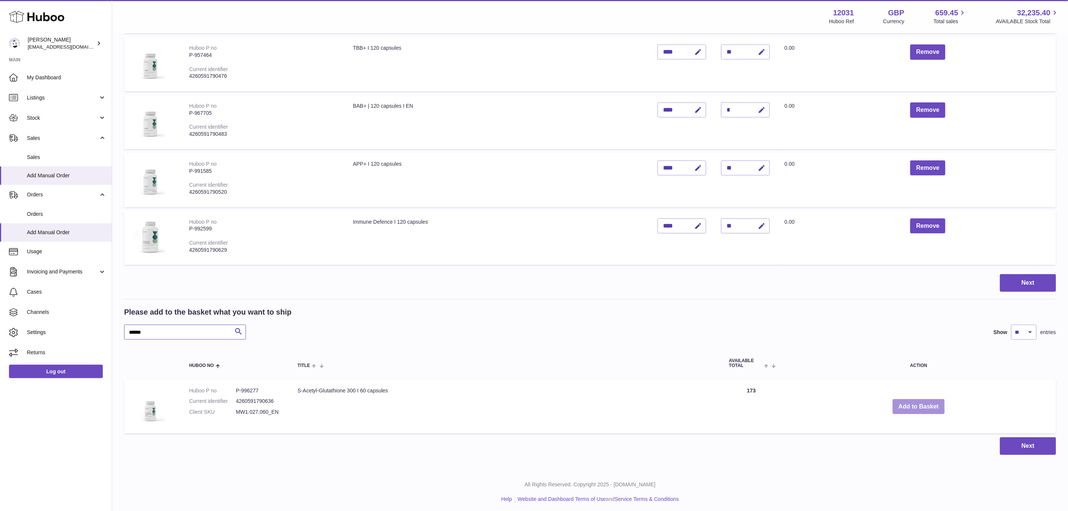
type input "******"
click at [933, 405] on button "Add to Basket" at bounding box center [919, 406] width 52 height 15
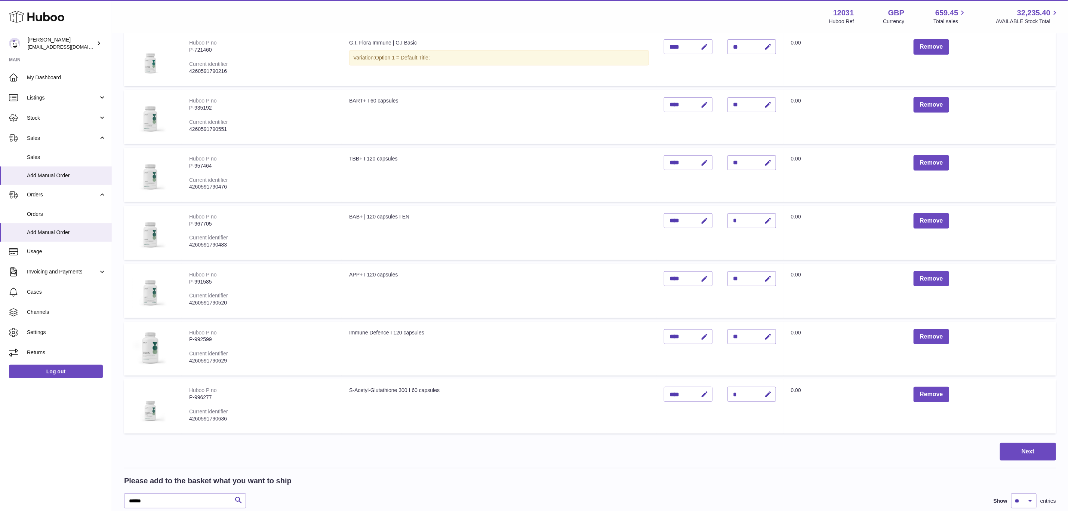
scroll to position [224, 0]
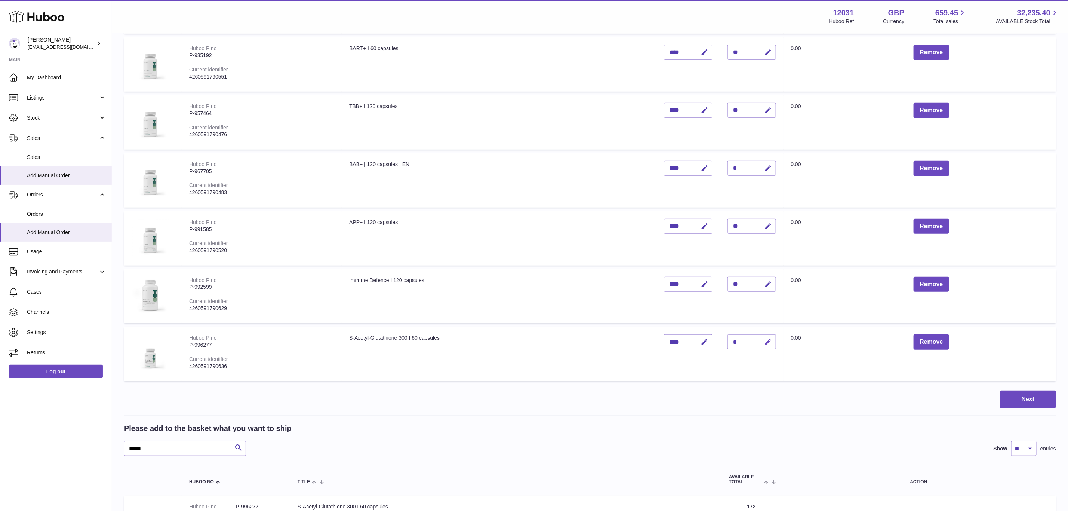
click at [772, 343] on icon "button" at bounding box center [768, 342] width 8 height 8
type input "*"
click at [760, 336] on button "submit" at bounding box center [767, 342] width 14 height 12
drag, startPoint x: 160, startPoint y: 447, endPoint x: 63, endPoint y: 446, distance: 97.6
click at [63, 446] on div "Huboo Fritzi Nicolaus internalAdmin-12031@internal.huboo.com Main My Dashboard …" at bounding box center [534, 203] width 1068 height 854
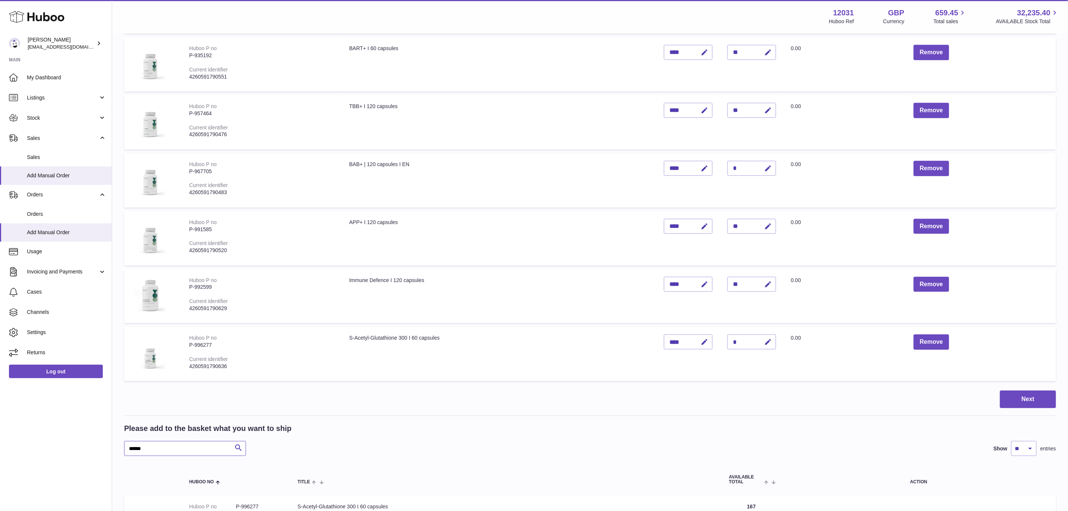
paste input "text"
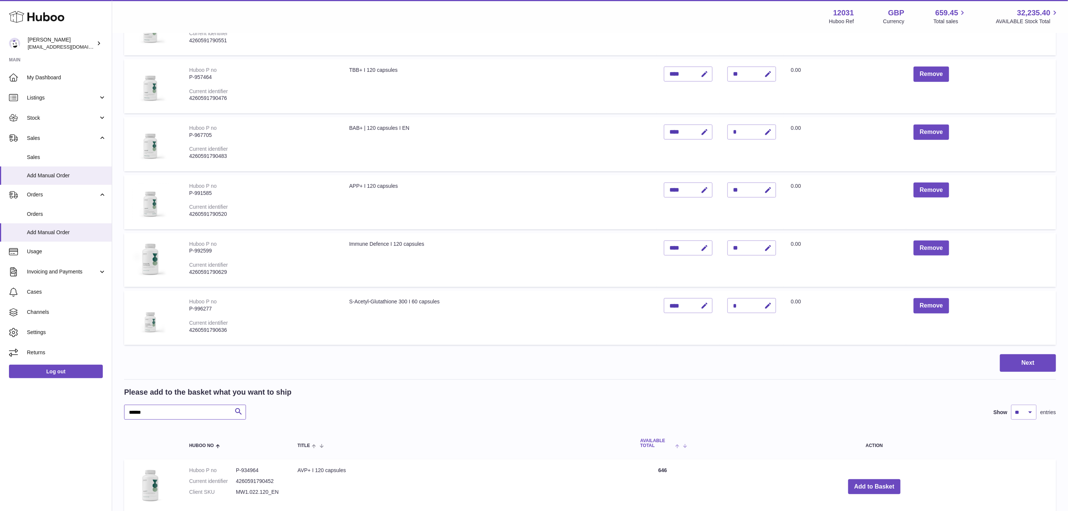
scroll to position [280, 0]
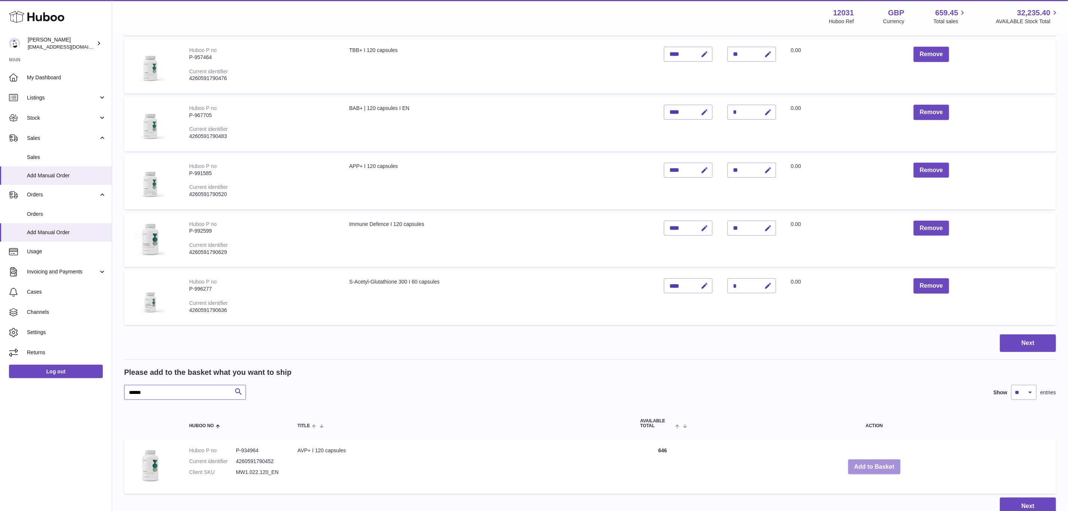
type input "******"
click at [883, 461] on button "Add to Basket" at bounding box center [874, 466] width 52 height 15
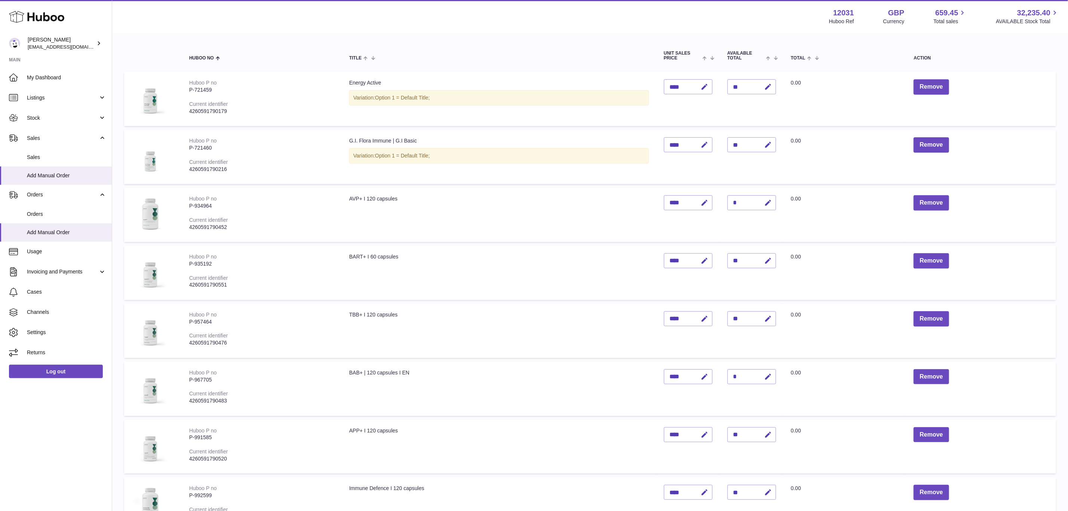
scroll to position [58, 0]
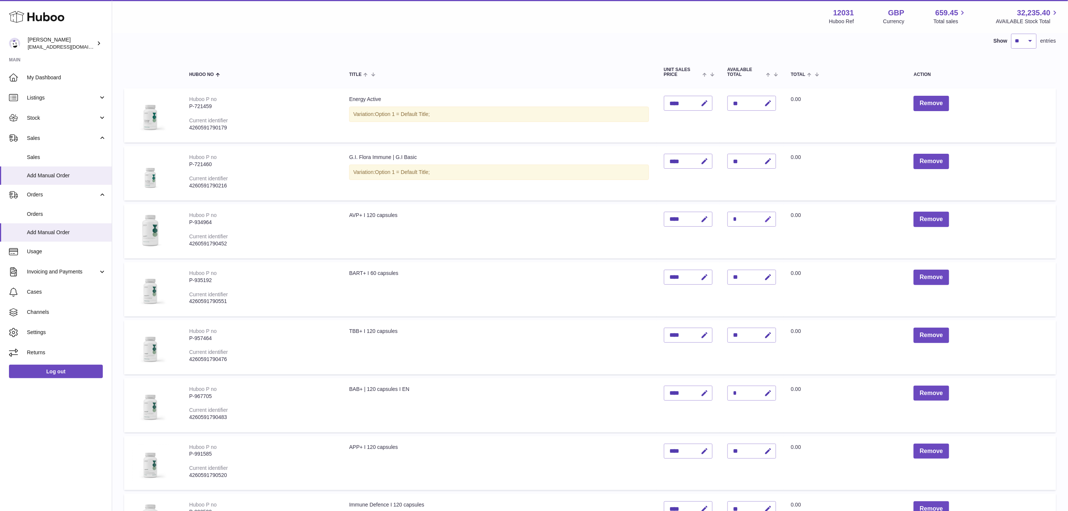
click at [772, 215] on icon "button" at bounding box center [768, 219] width 8 height 8
type input "**"
click at [760, 213] on button "submit" at bounding box center [767, 219] width 14 height 12
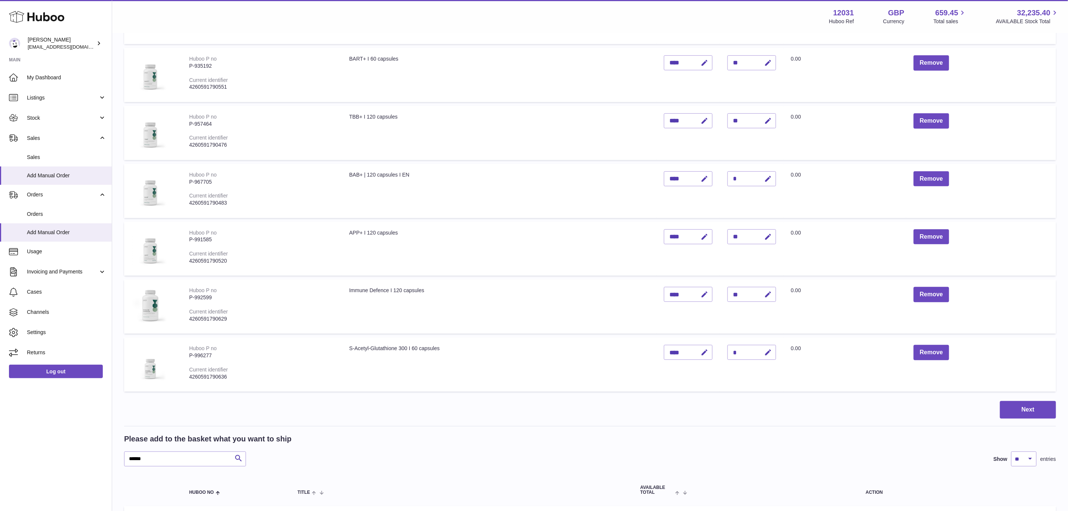
scroll to position [282, 0]
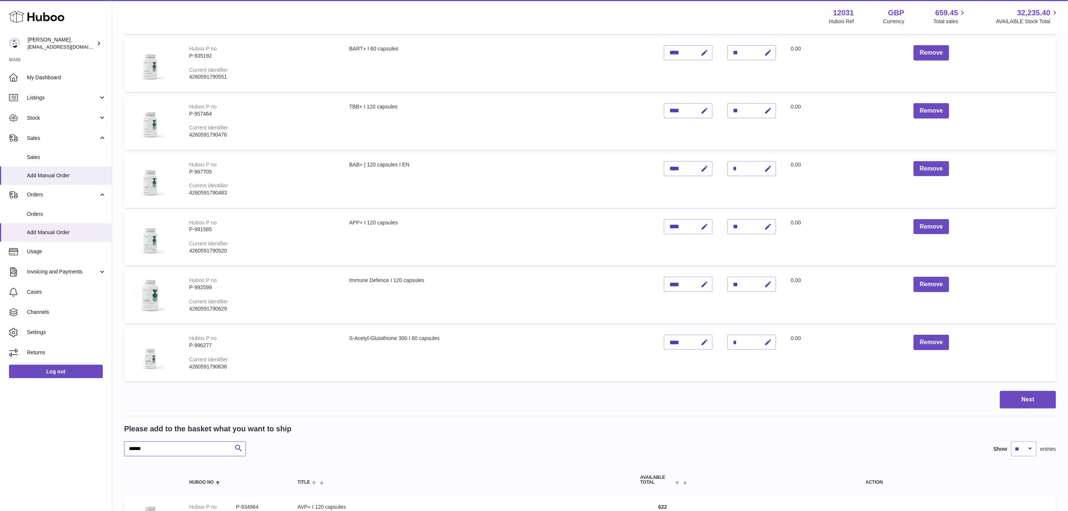
drag, startPoint x: 156, startPoint y: 448, endPoint x: 79, endPoint y: 446, distance: 77.4
click at [79, 446] on div "Huboo Fritzi Nicolaus internalAdmin-12031@internal.huboo.com Main My Dashboard …" at bounding box center [534, 174] width 1068 height 912
paste input "text"
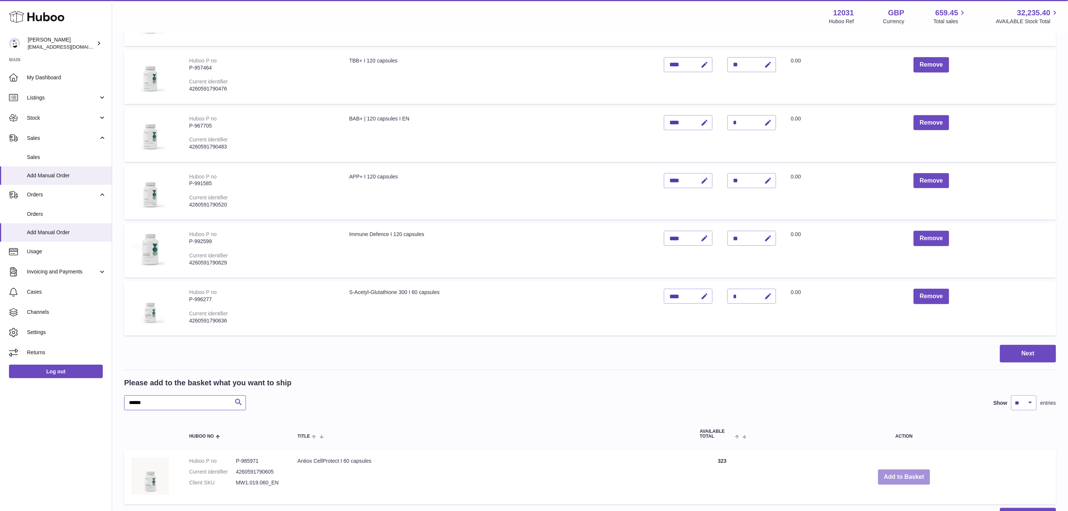
scroll to position [341, 0]
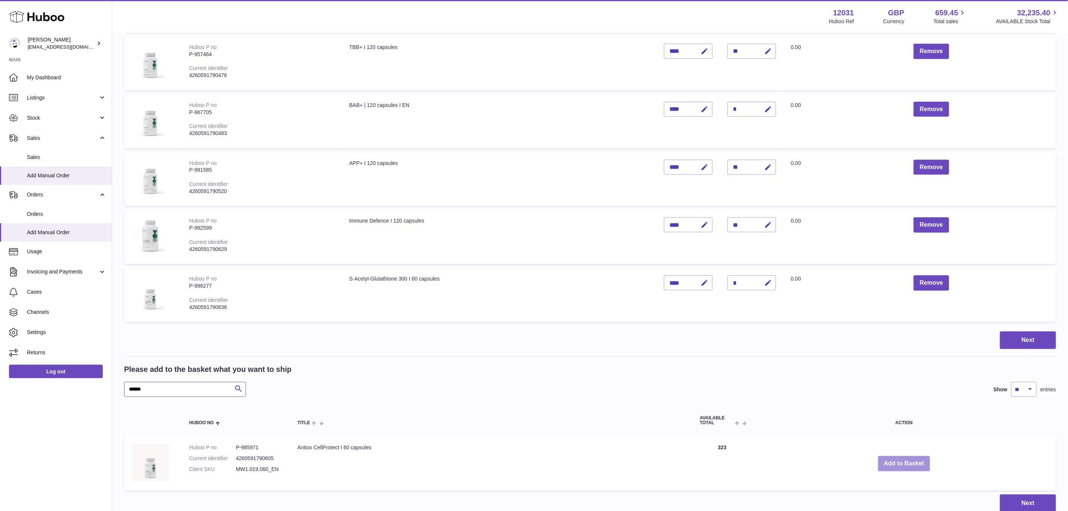
type input "******"
click at [898, 456] on button "Add to Basket" at bounding box center [904, 463] width 52 height 15
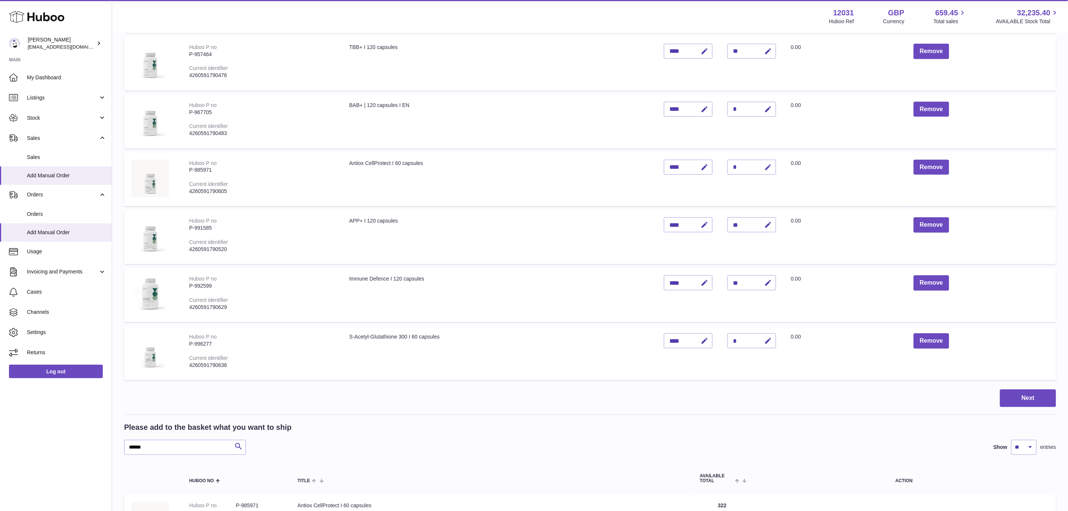
click at [772, 163] on icon "button" at bounding box center [768, 167] width 8 height 8
type input "**"
click at [760, 161] on button "submit" at bounding box center [767, 167] width 14 height 12
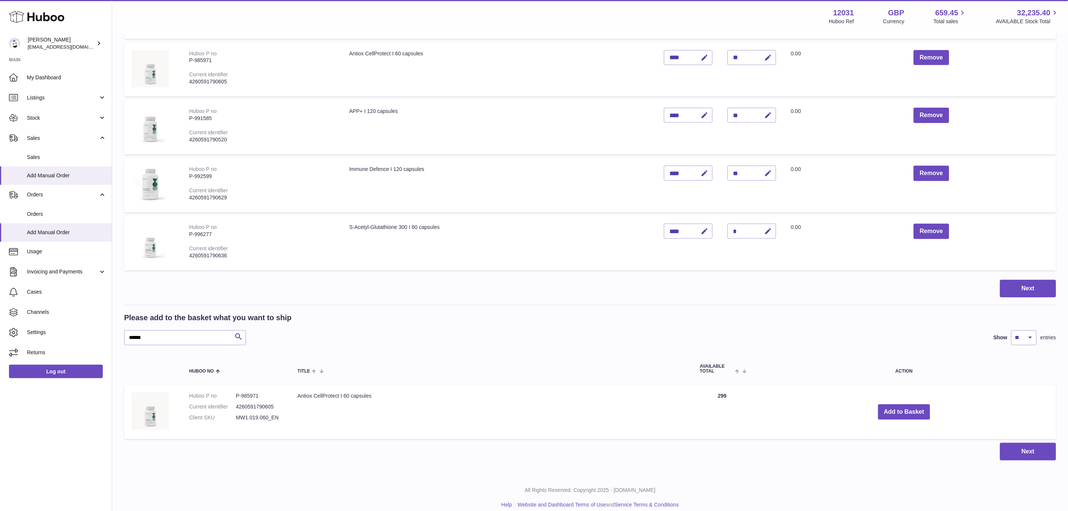
scroll to position [453, 0]
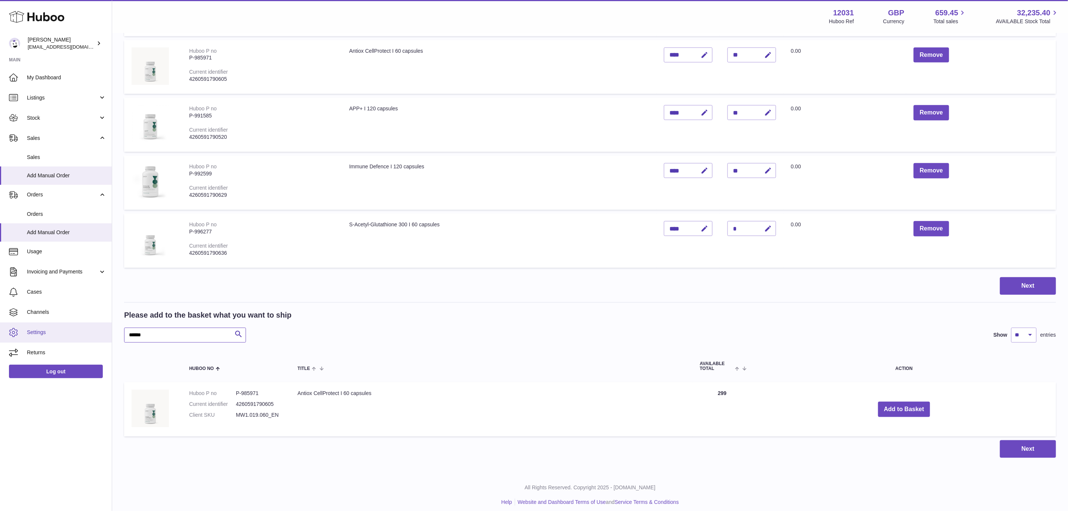
drag, startPoint x: 163, startPoint y: 332, endPoint x: 101, endPoint y: 331, distance: 61.3
click at [101, 331] on div "Huboo Fritzi Nicolaus internalAdmin-12031@internal.huboo.com Main My Dashboard …" at bounding box center [534, 32] width 1068 height 970
paste input "*"
type input "*******"
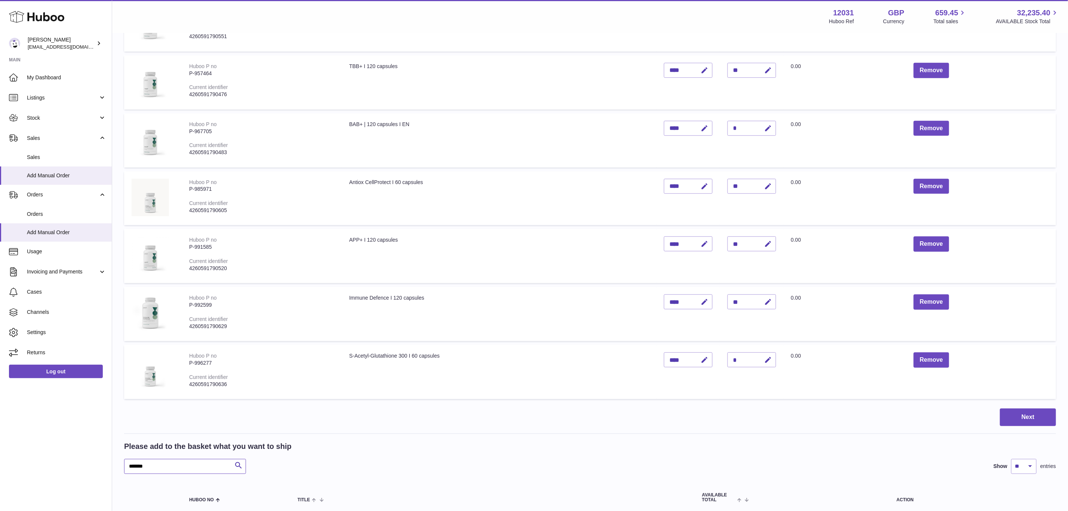
scroll to position [455, 0]
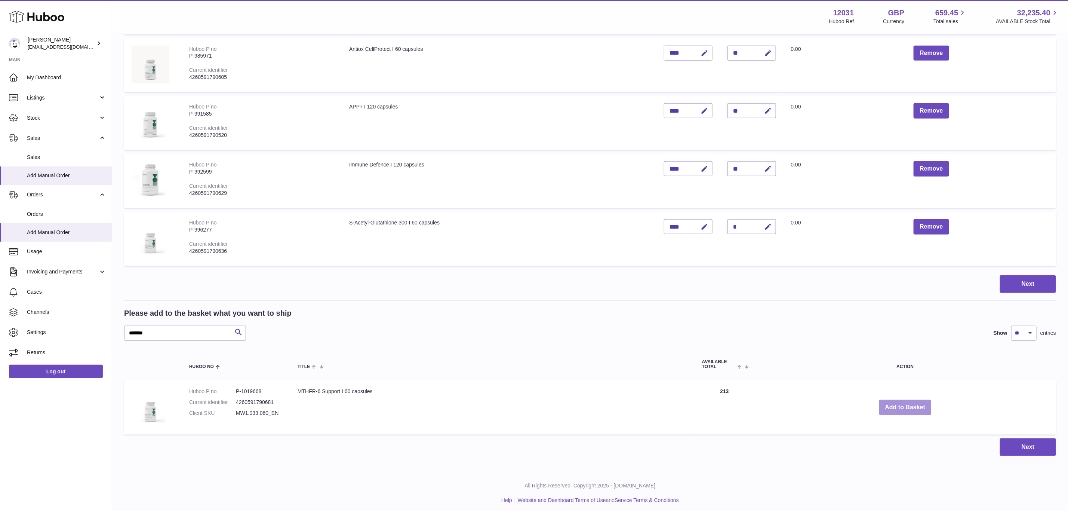
click at [915, 409] on button "Add to Basket" at bounding box center [905, 407] width 52 height 15
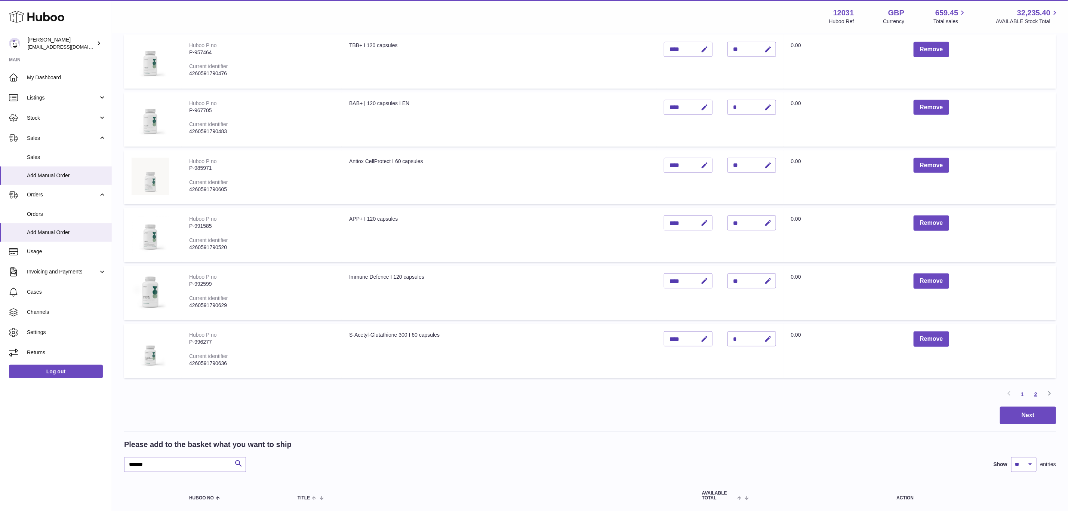
click at [1039, 390] on link "2" at bounding box center [1035, 393] width 13 height 13
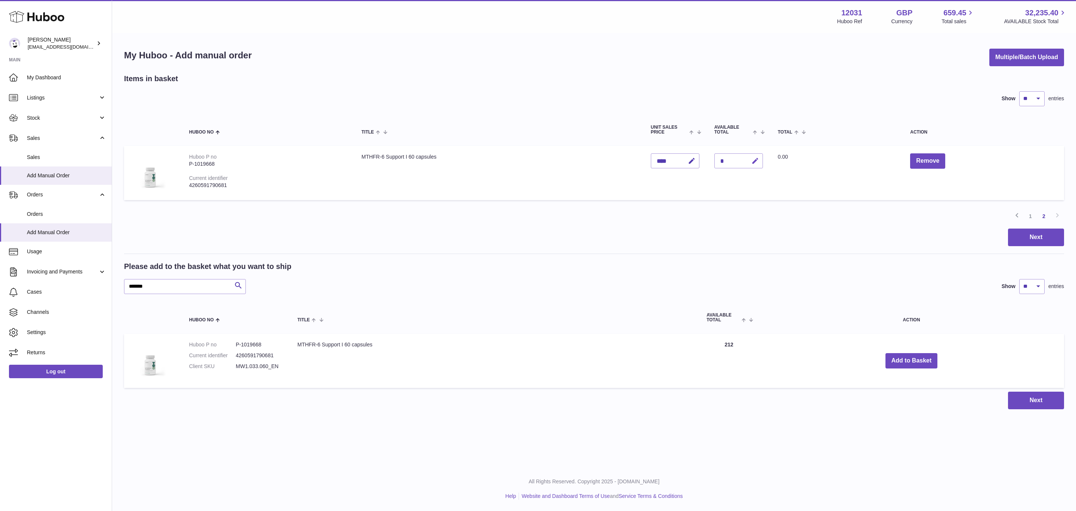
click at [759, 158] on icon "button" at bounding box center [756, 161] width 8 height 8
type input "**"
click at [748, 155] on button "submit" at bounding box center [755, 161] width 14 height 12
click at [1018, 240] on button "Next" at bounding box center [1036, 237] width 56 height 18
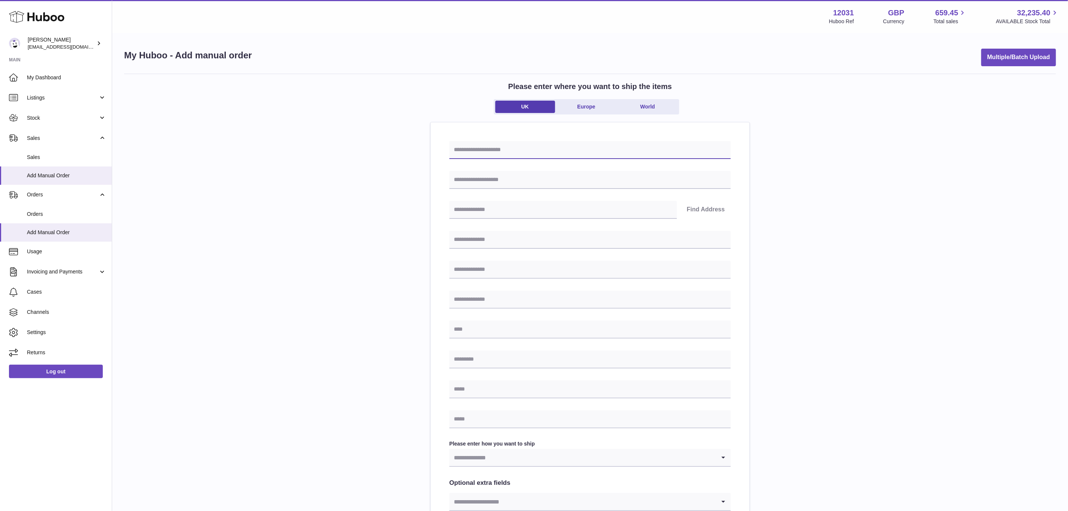
click at [521, 144] on input "text" at bounding box center [589, 150] width 281 height 18
paste input "**********"
type input "**********"
click at [499, 183] on input "text" at bounding box center [589, 180] width 281 height 18
paste input "**********"
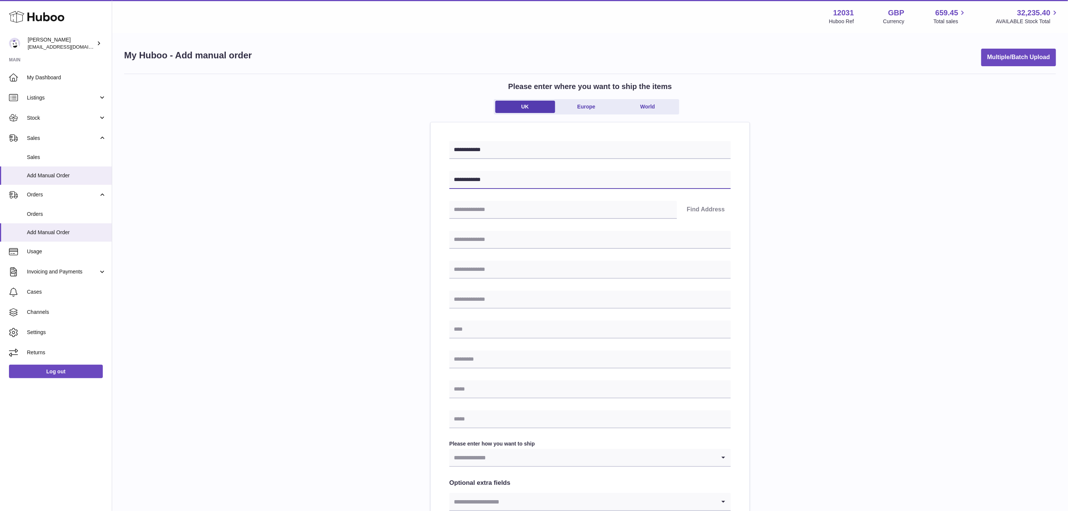
type input "**********"
drag, startPoint x: 486, startPoint y: 235, endPoint x: 485, endPoint y: 245, distance: 9.4
click at [486, 235] on input "text" at bounding box center [589, 240] width 281 height 18
paste input "**********"
type input "**********"
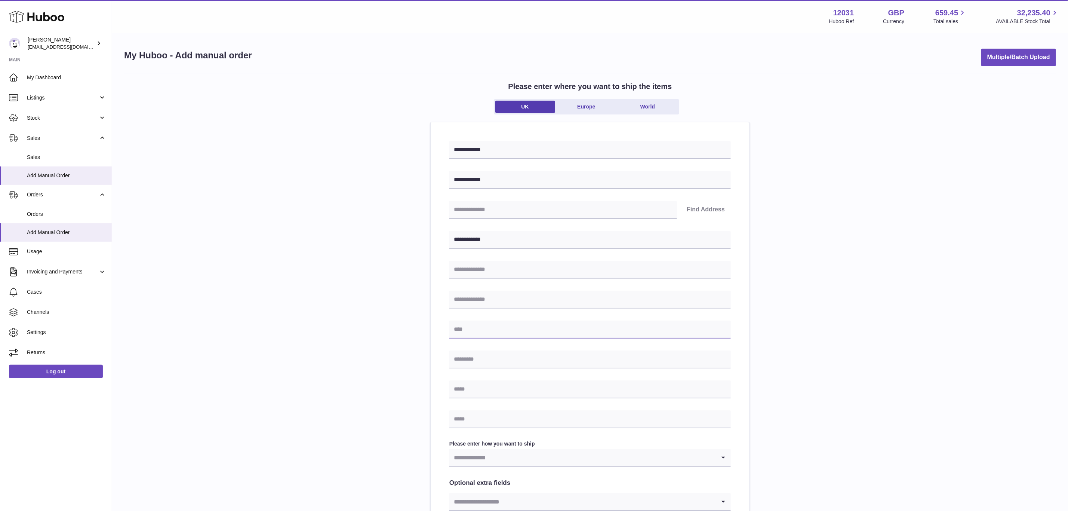
click at [484, 328] on input "text" at bounding box center [589, 329] width 281 height 18
paste input "**********"
type input "**********"
click at [477, 355] on input "text" at bounding box center [589, 359] width 281 height 18
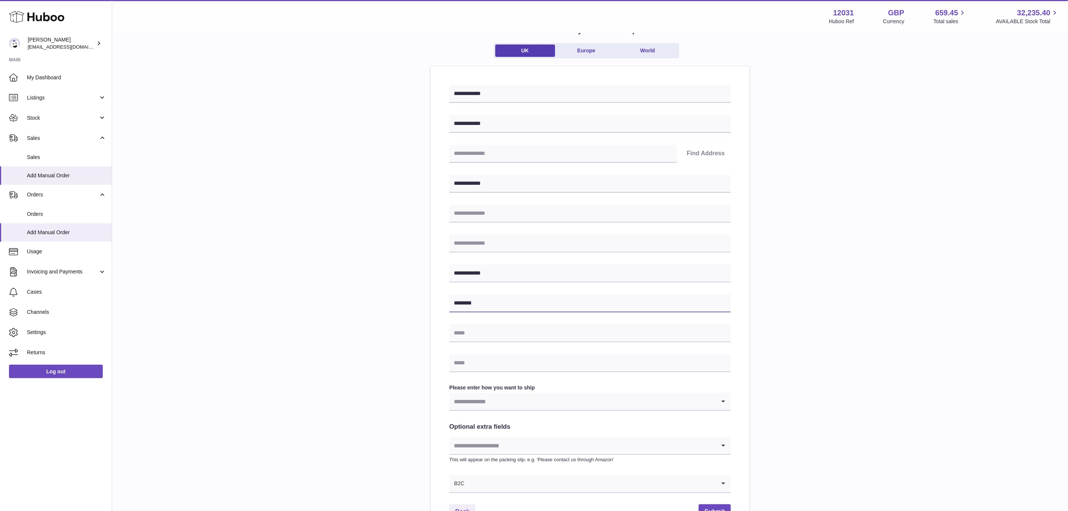
type input "********"
click at [475, 486] on input "Search for option" at bounding box center [582, 483] width 266 height 17
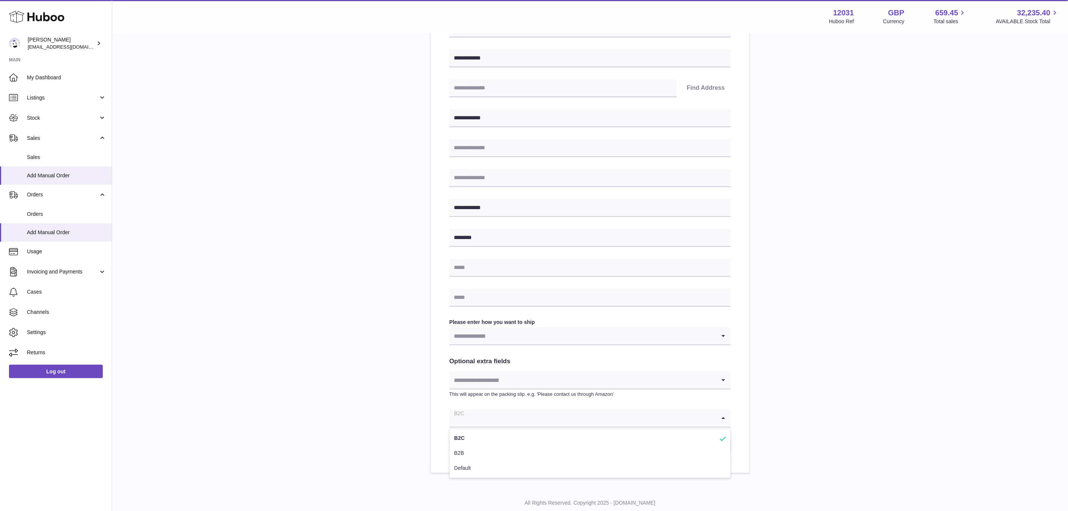
scroll to position [143, 0]
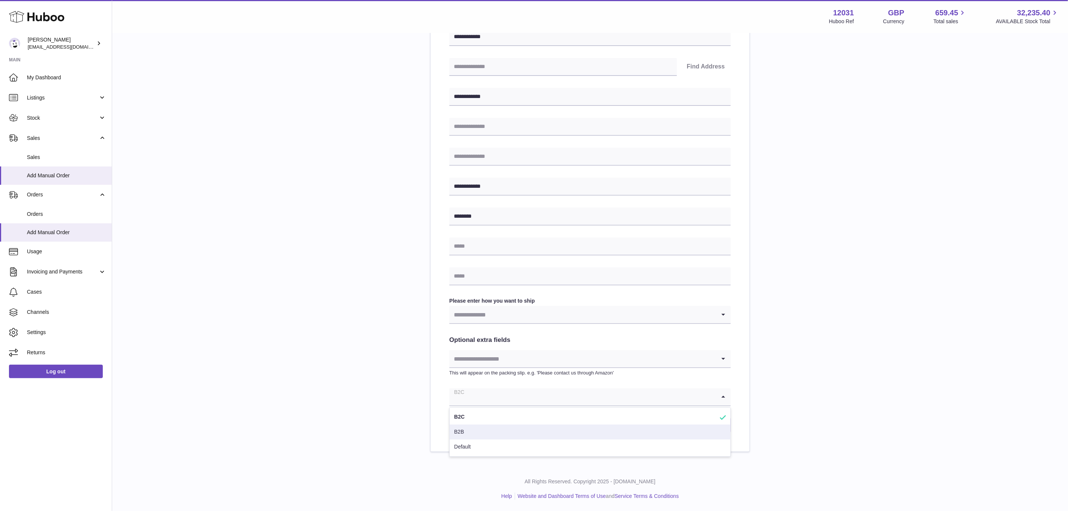
click at [464, 432] on li "B2B" at bounding box center [590, 431] width 281 height 15
click at [485, 318] on input "Search for option" at bounding box center [582, 314] width 266 height 17
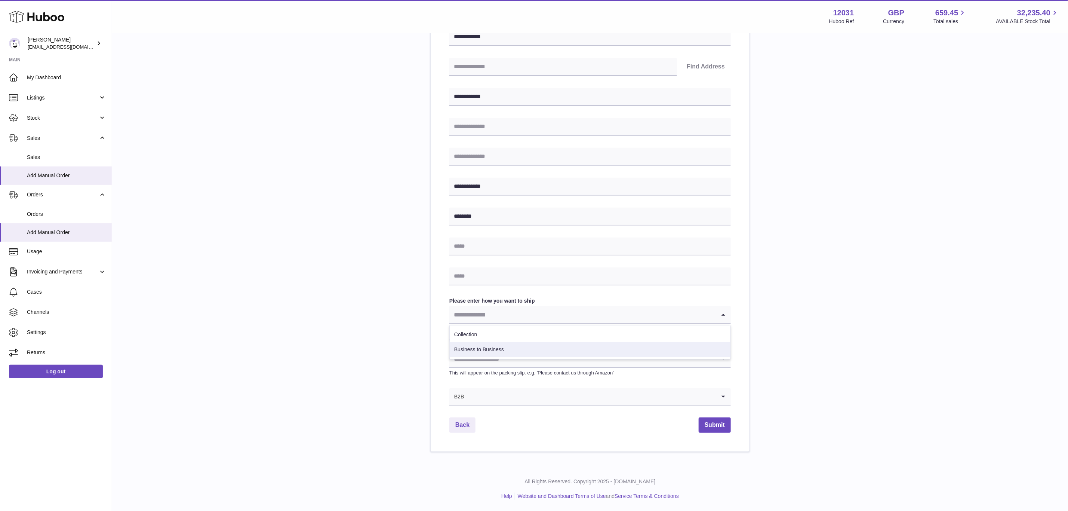
click at [487, 349] on li "Business to Business" at bounding box center [590, 349] width 281 height 15
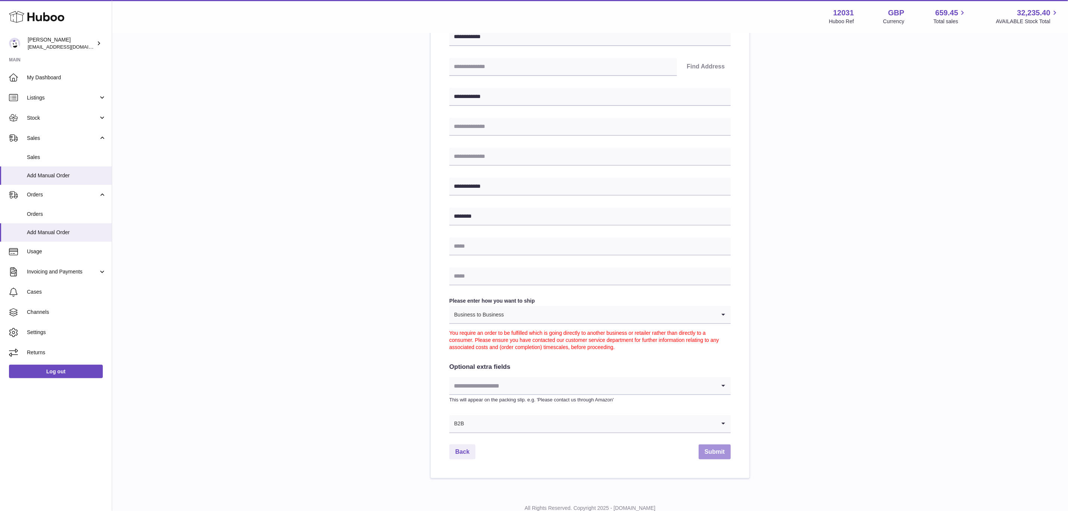
click at [714, 452] on button "Submit" at bounding box center [715, 451] width 32 height 15
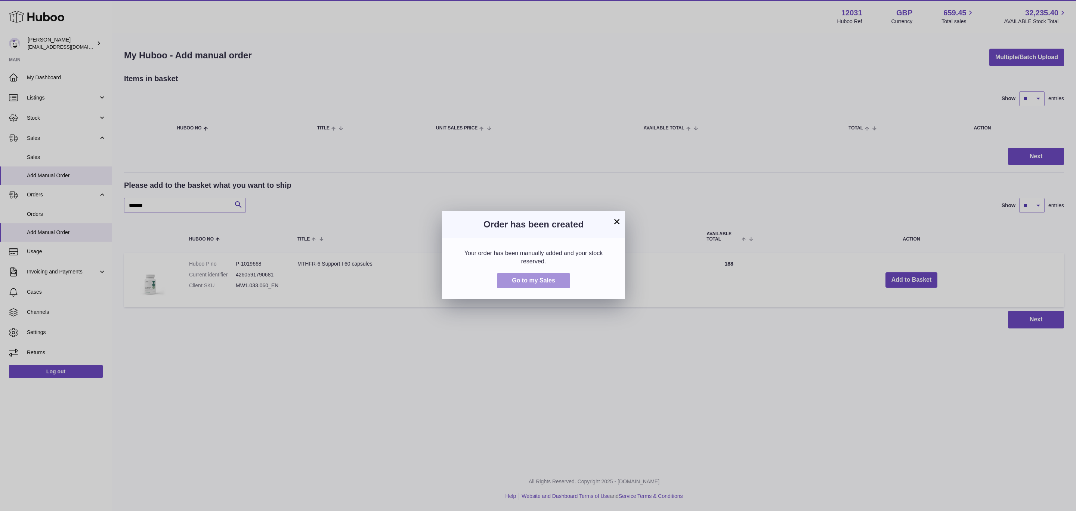
click at [548, 280] on span "Go to my Sales" at bounding box center [533, 280] width 43 height 6
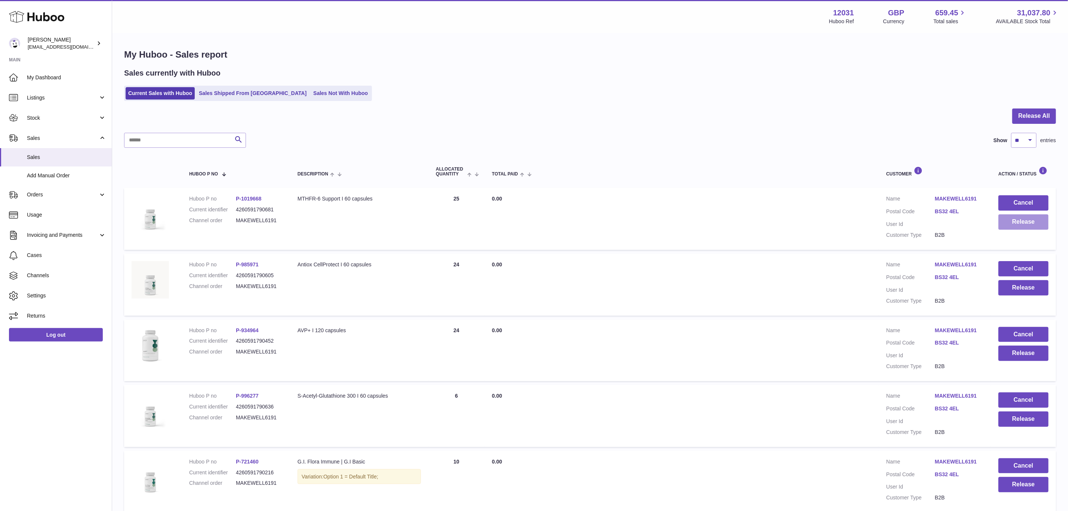
click at [1030, 224] on button "Release" at bounding box center [1023, 221] width 50 height 15
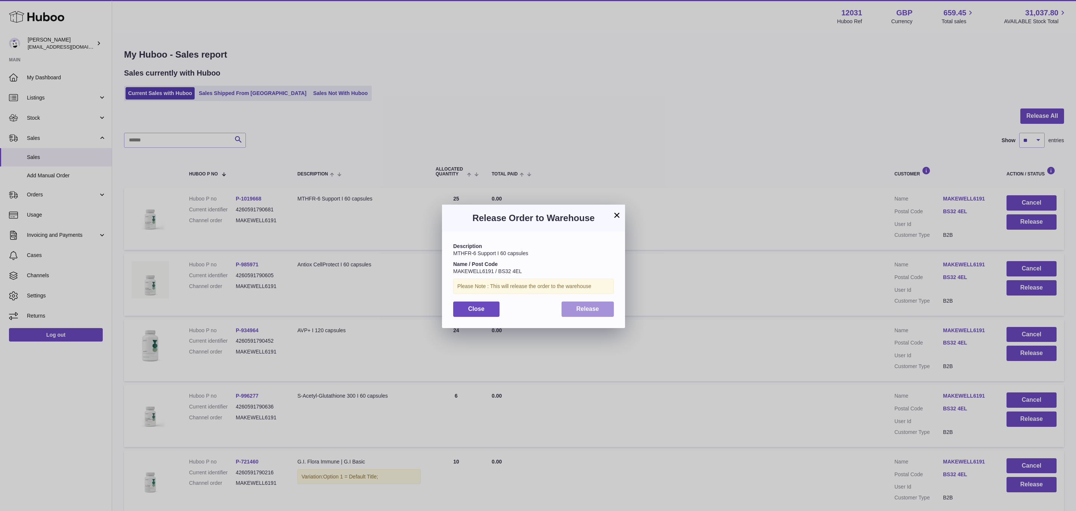
click at [596, 311] on span "Release" at bounding box center [588, 308] width 23 height 6
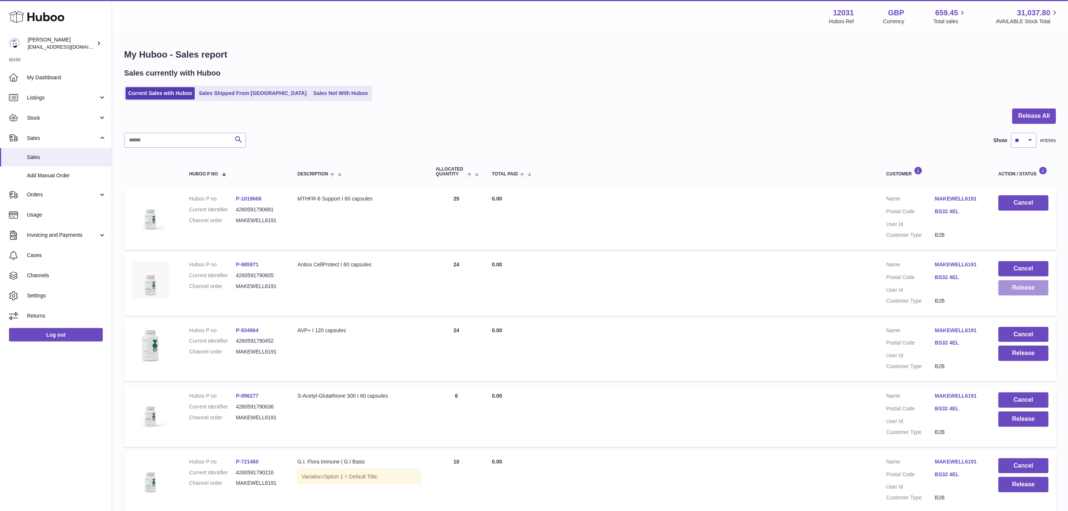
click at [1020, 283] on button "Release" at bounding box center [1023, 287] width 50 height 15
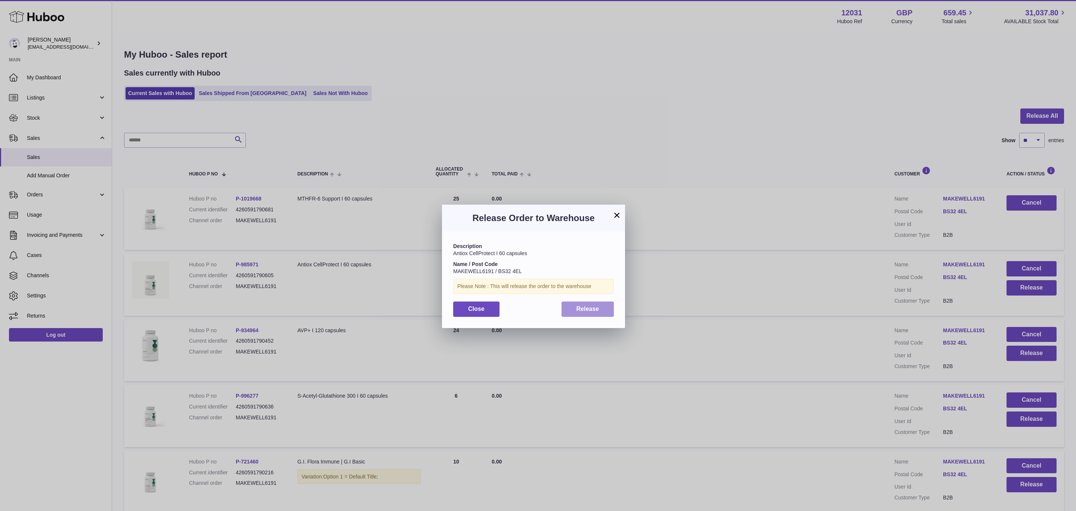
click at [579, 306] on span "Release" at bounding box center [588, 308] width 23 height 6
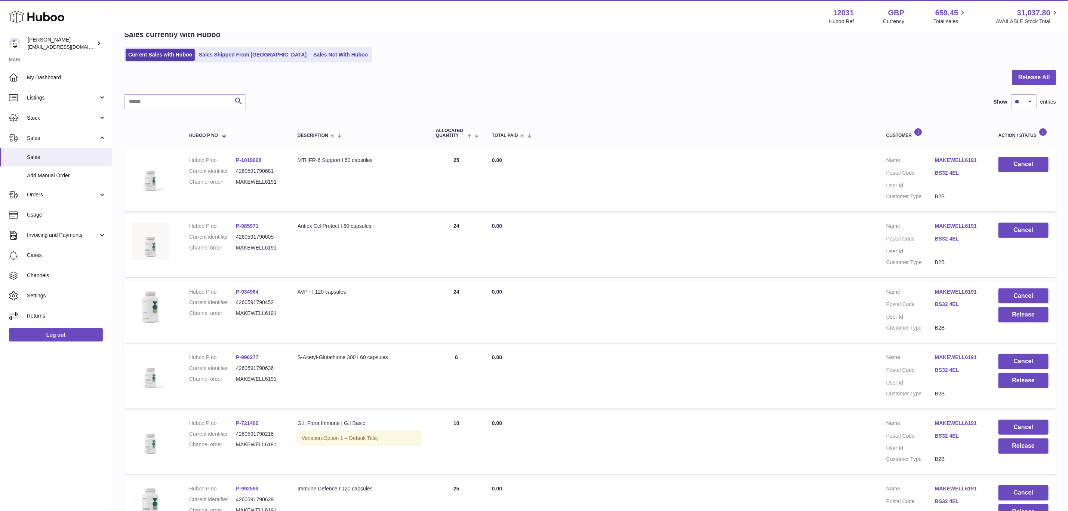
scroll to position [56, 0]
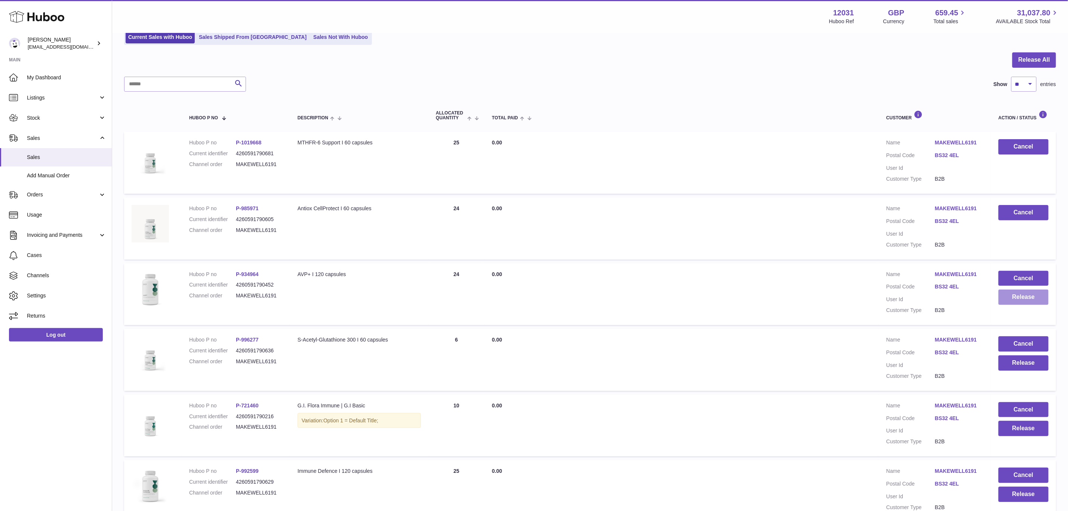
click at [1016, 295] on button "Release" at bounding box center [1023, 296] width 50 height 15
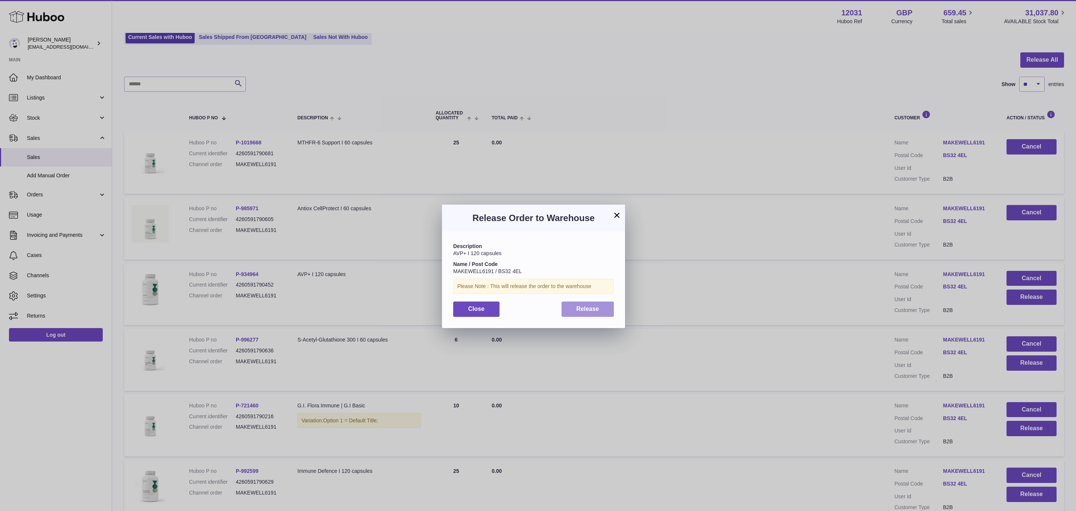
click at [569, 311] on button "Release" at bounding box center [588, 308] width 53 height 15
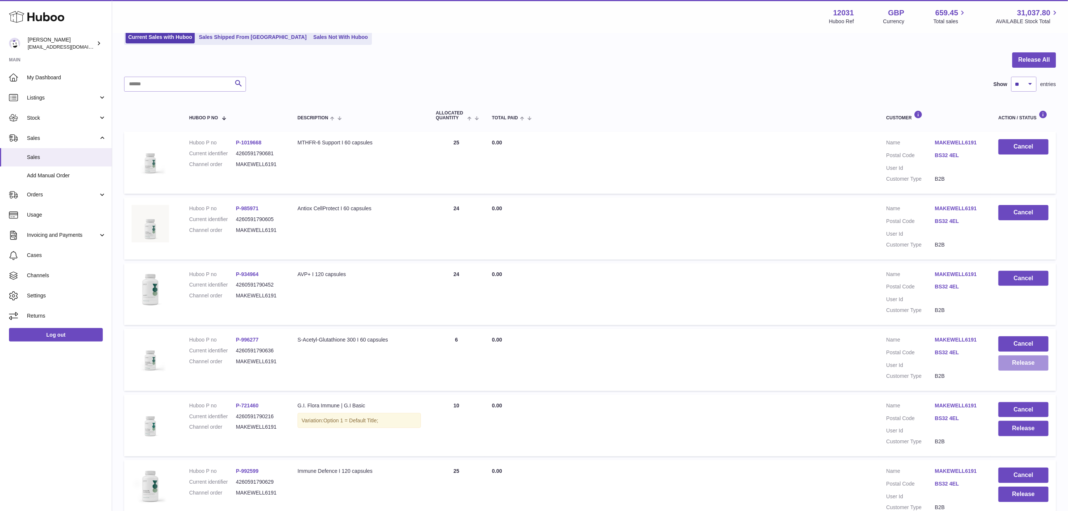
click at [1007, 358] on button "Release" at bounding box center [1023, 362] width 50 height 15
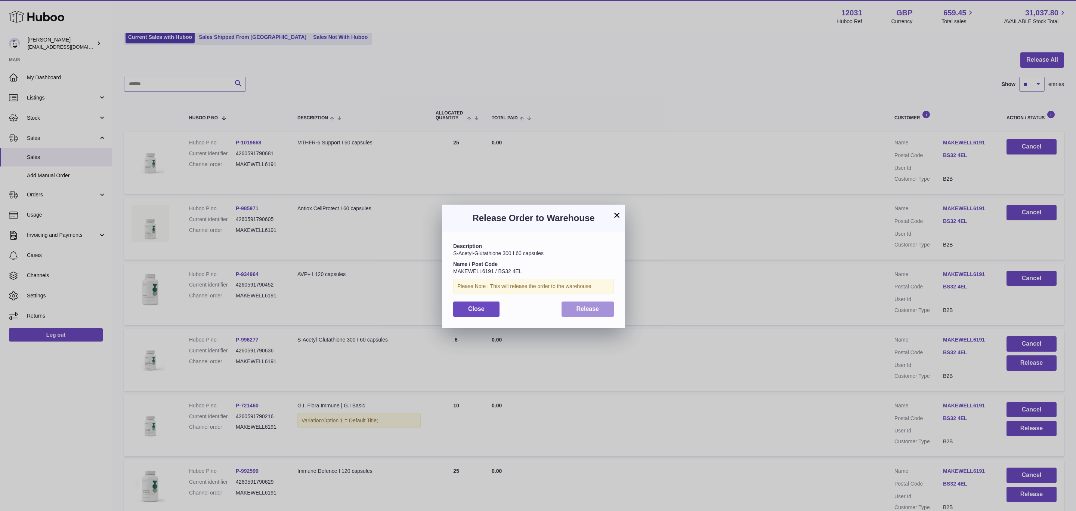
click at [594, 309] on span "Release" at bounding box center [588, 308] width 23 height 6
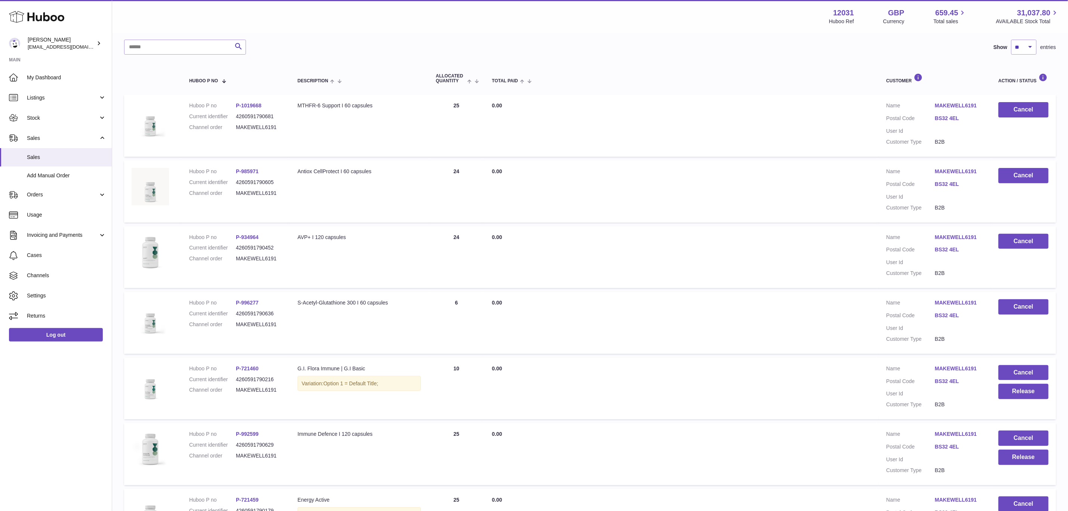
scroll to position [224, 0]
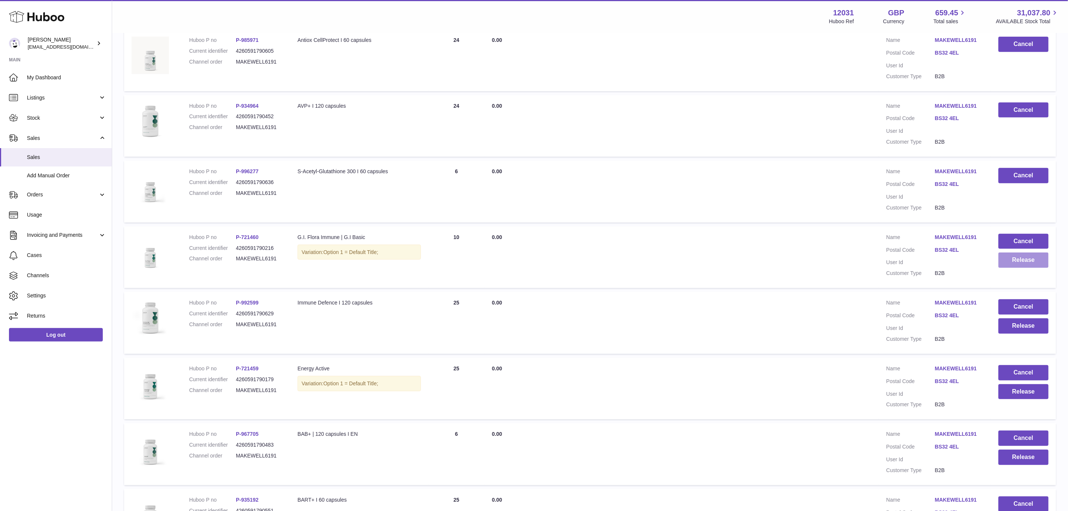
click at [1026, 261] on button "Release" at bounding box center [1023, 259] width 50 height 15
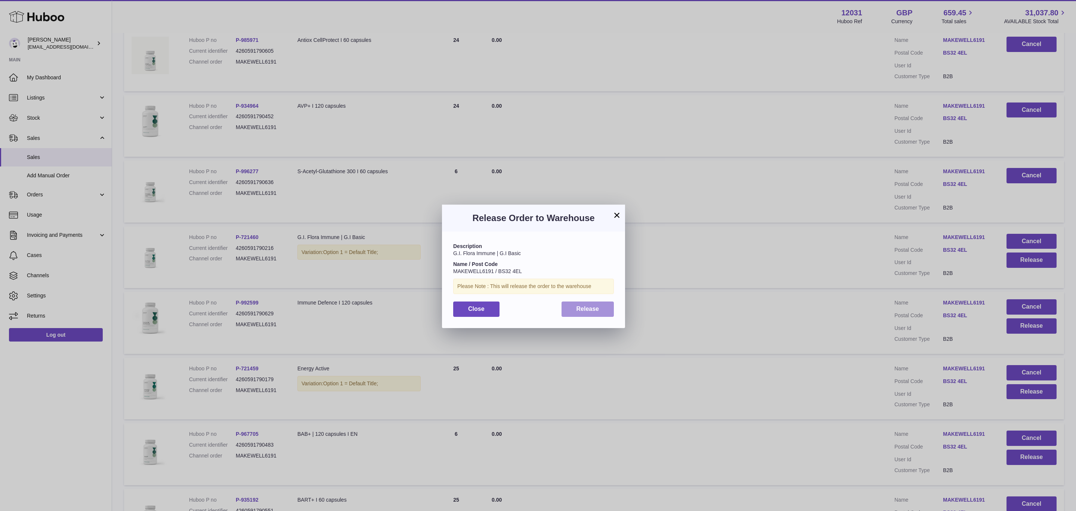
click at [599, 307] on span "Release" at bounding box center [588, 308] width 23 height 6
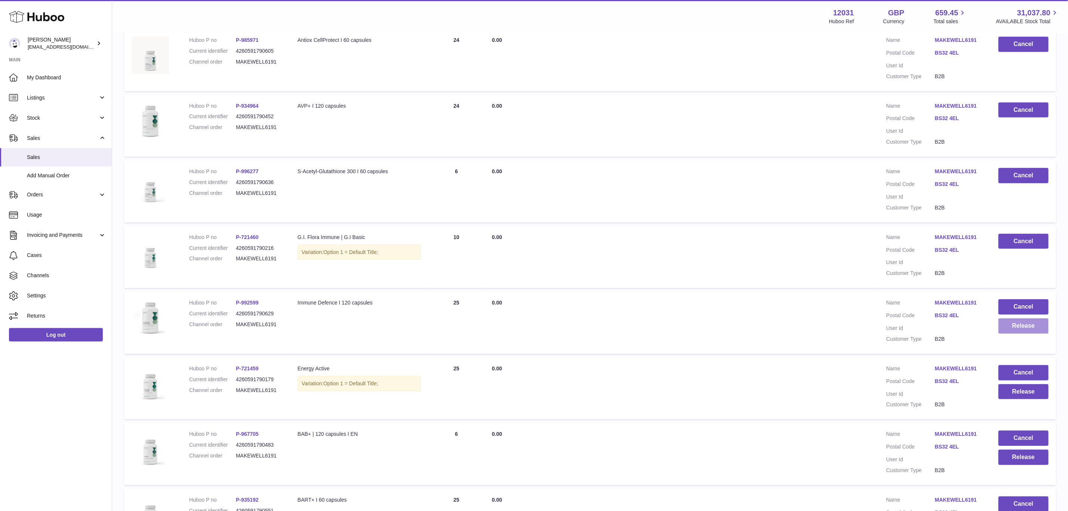
click at [1020, 327] on button "Release" at bounding box center [1023, 325] width 50 height 15
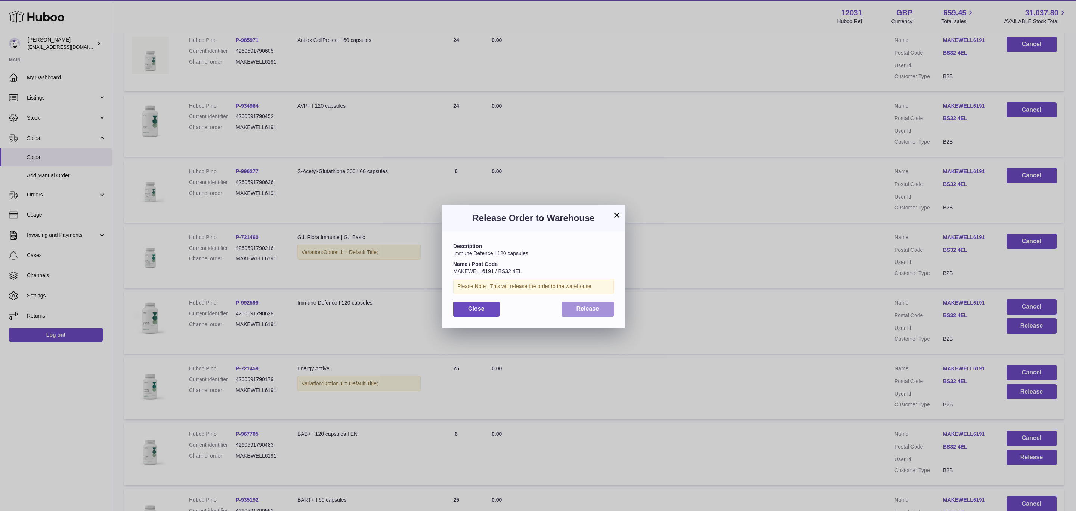
click at [585, 308] on span "Release" at bounding box center [588, 308] width 23 height 6
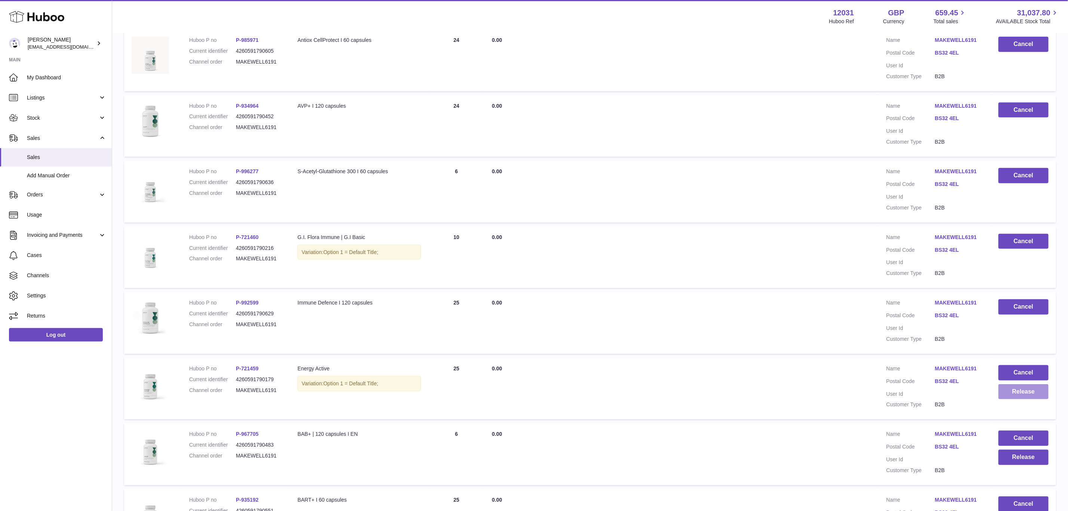
click at [1019, 386] on button "Release" at bounding box center [1023, 391] width 50 height 15
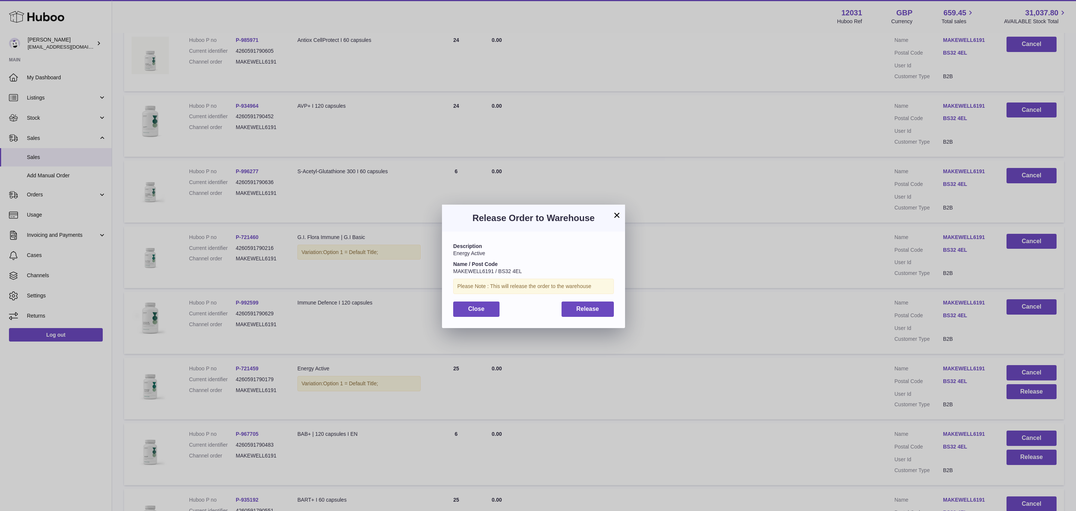
click at [577, 296] on div "Description Energy Active Name / Post Code MAKEWELL6191 / BS32 4EL Please Note …" at bounding box center [533, 279] width 183 height 96
click at [590, 314] on button "Release" at bounding box center [588, 308] width 53 height 15
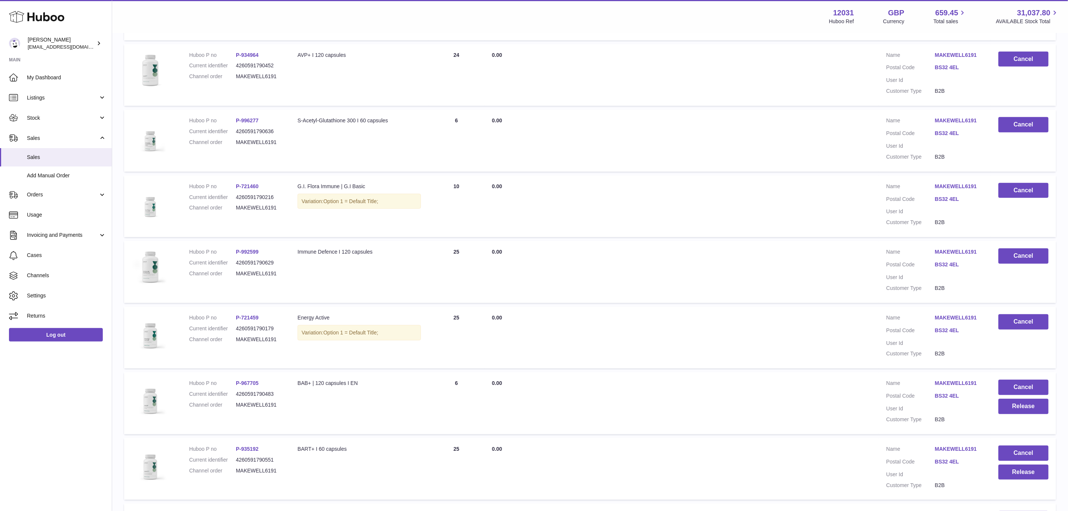
scroll to position [336, 0]
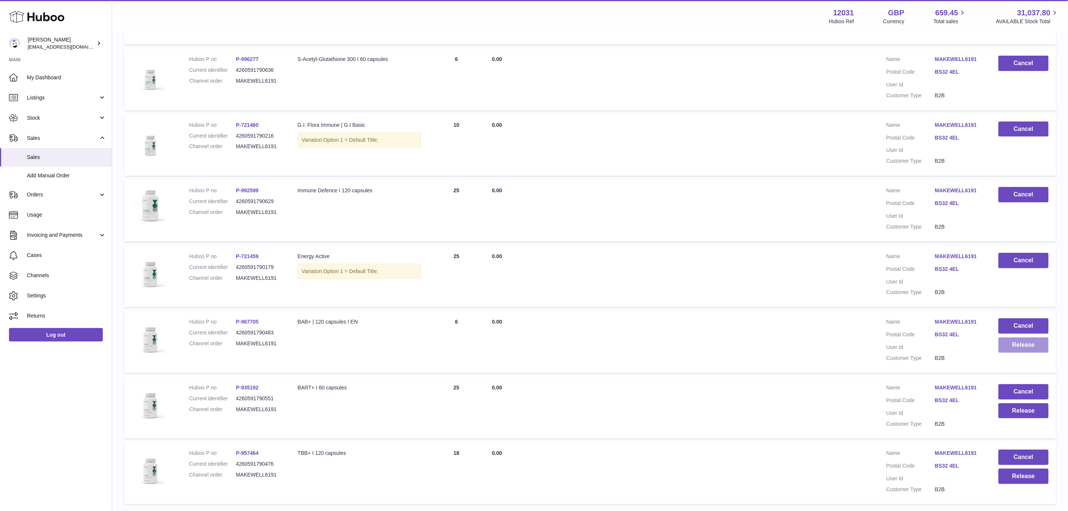
click at [1023, 343] on button "Release" at bounding box center [1023, 344] width 50 height 15
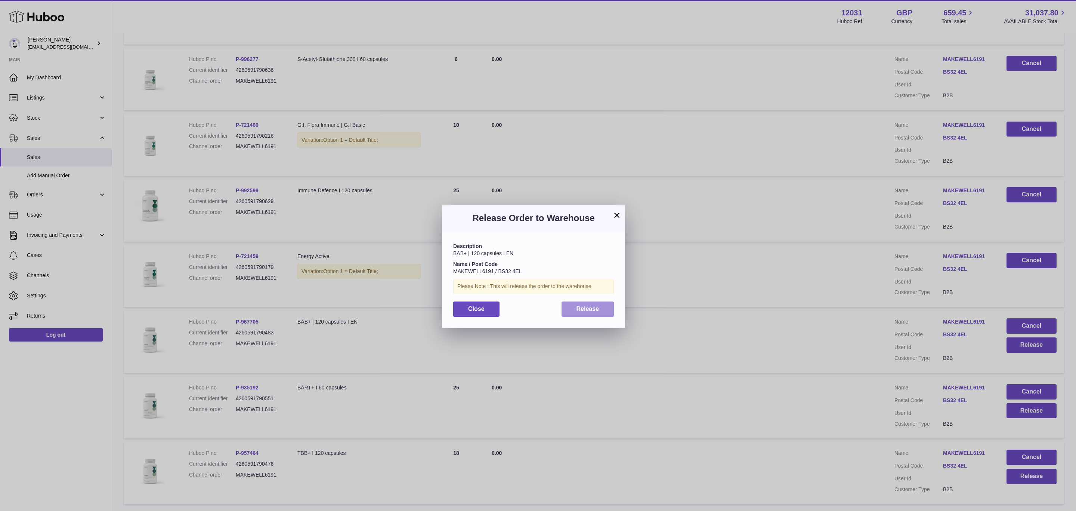
click at [582, 308] on span "Release" at bounding box center [588, 308] width 23 height 6
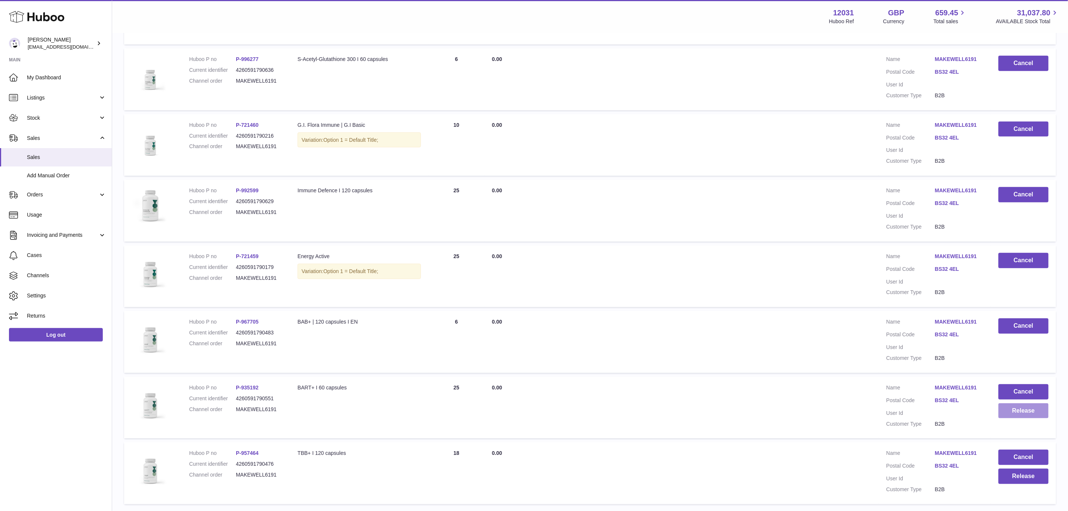
click at [1028, 403] on button "Release" at bounding box center [1023, 410] width 50 height 15
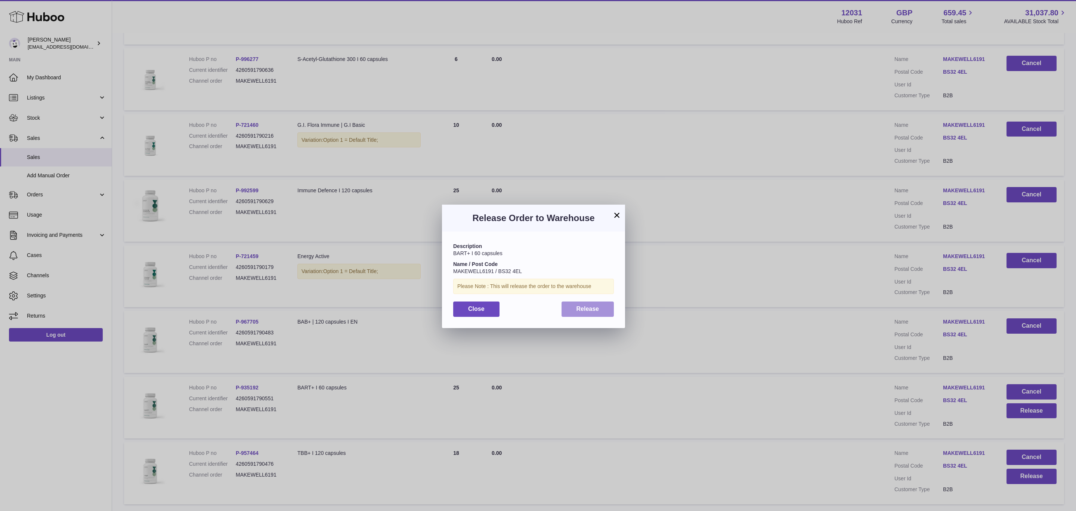
click at [577, 305] on span "Release" at bounding box center [588, 308] width 23 height 6
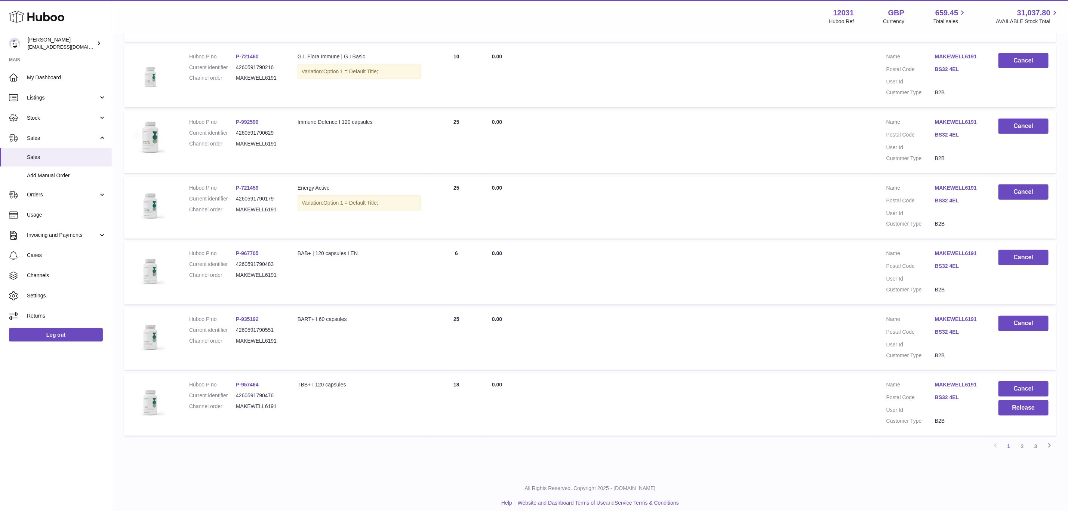
scroll to position [406, 0]
click at [1015, 400] on button "Release" at bounding box center [1023, 406] width 50 height 15
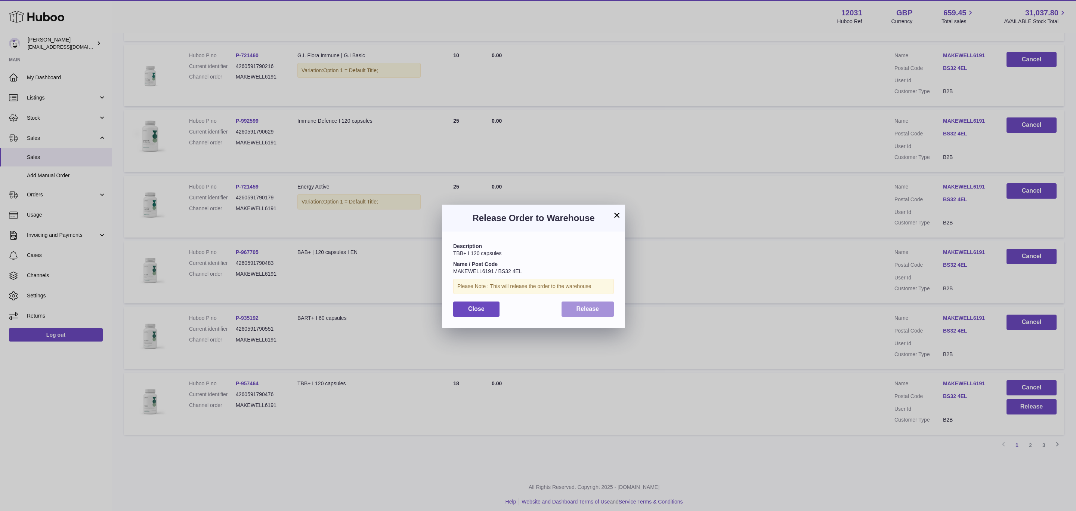
click at [592, 304] on button "Release" at bounding box center [588, 308] width 53 height 15
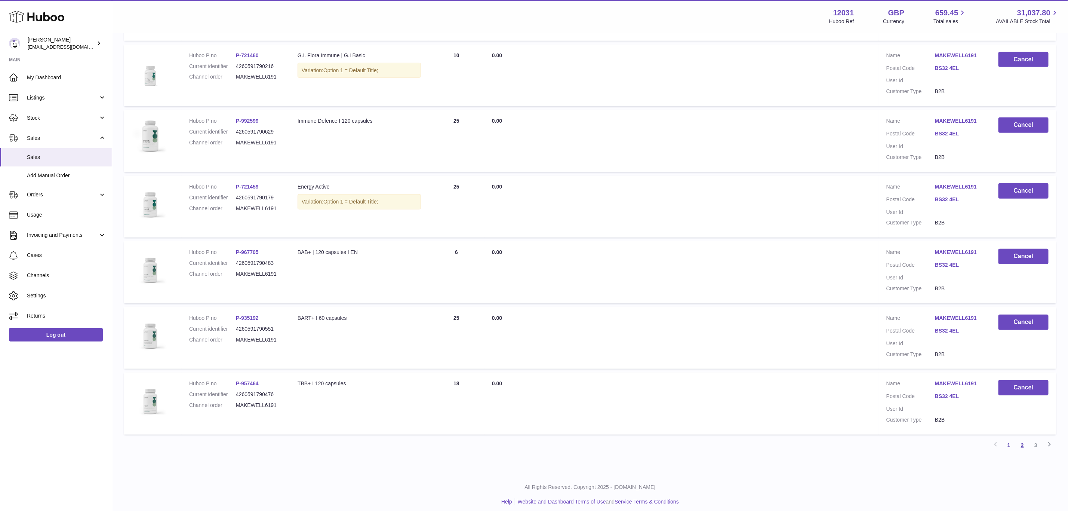
click at [1019, 440] on link "2" at bounding box center [1022, 444] width 13 height 13
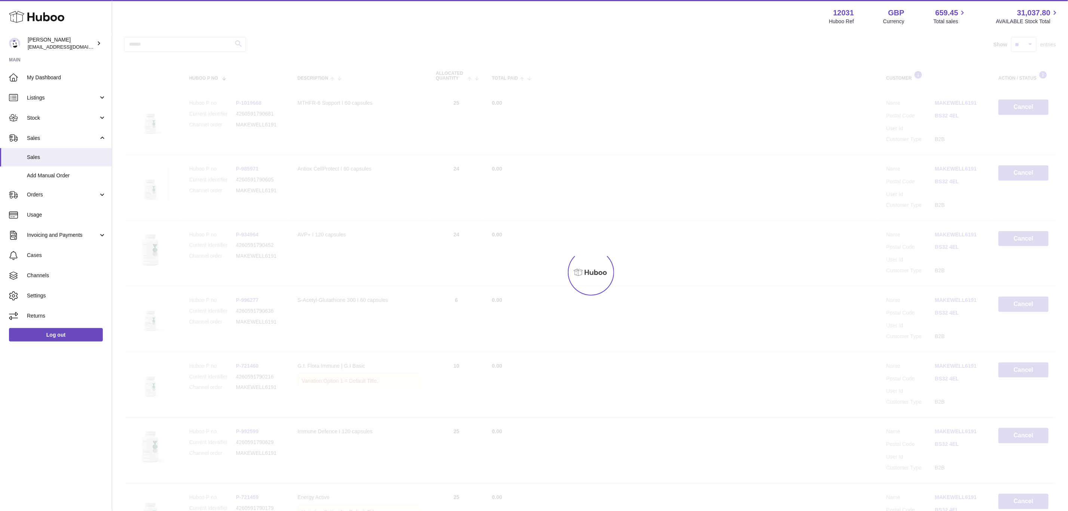
scroll to position [34, 0]
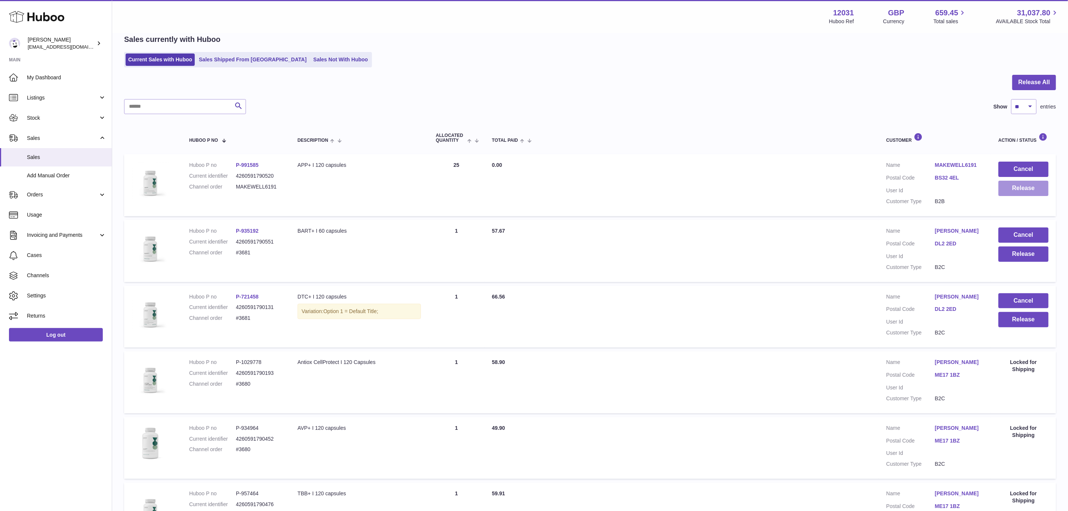
click at [1027, 185] on button "Release" at bounding box center [1023, 188] width 50 height 15
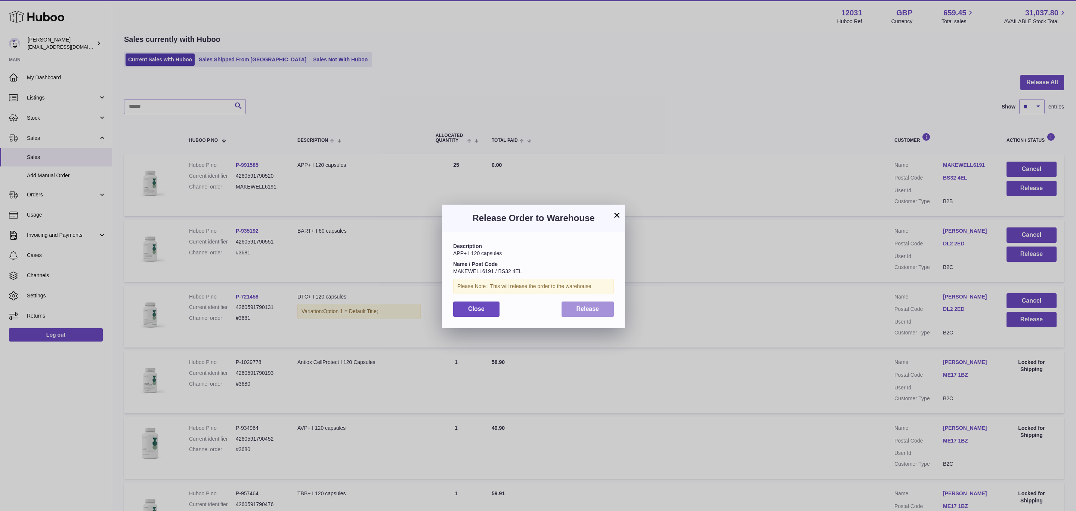
click at [582, 314] on button "Release" at bounding box center [588, 308] width 53 height 15
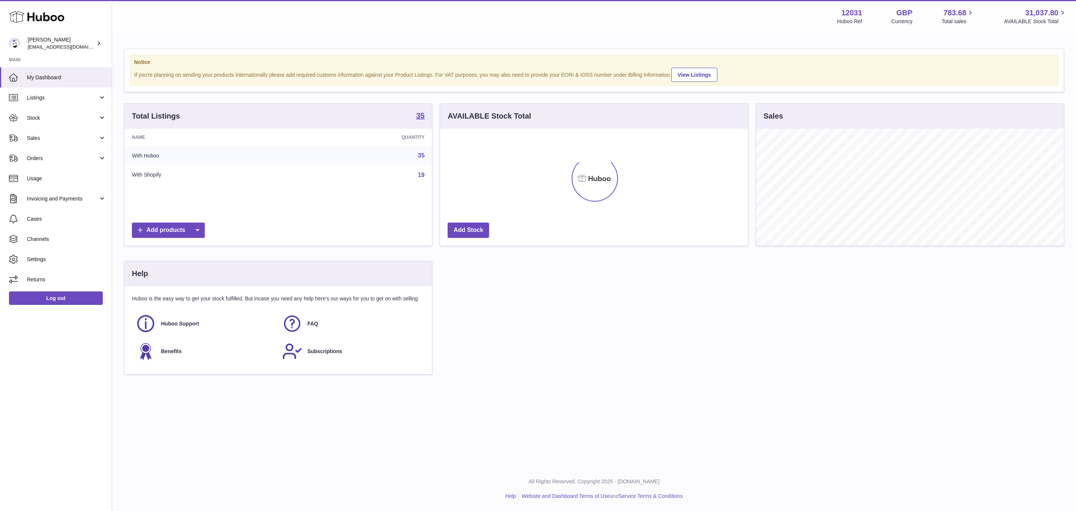
scroll to position [373650, 373459]
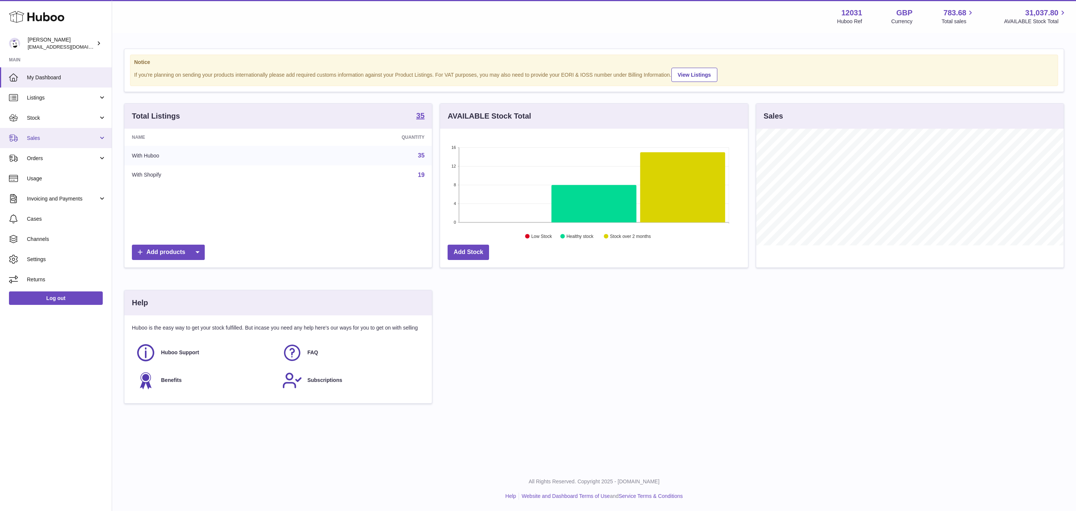
click at [58, 135] on span "Sales" at bounding box center [62, 138] width 71 height 7
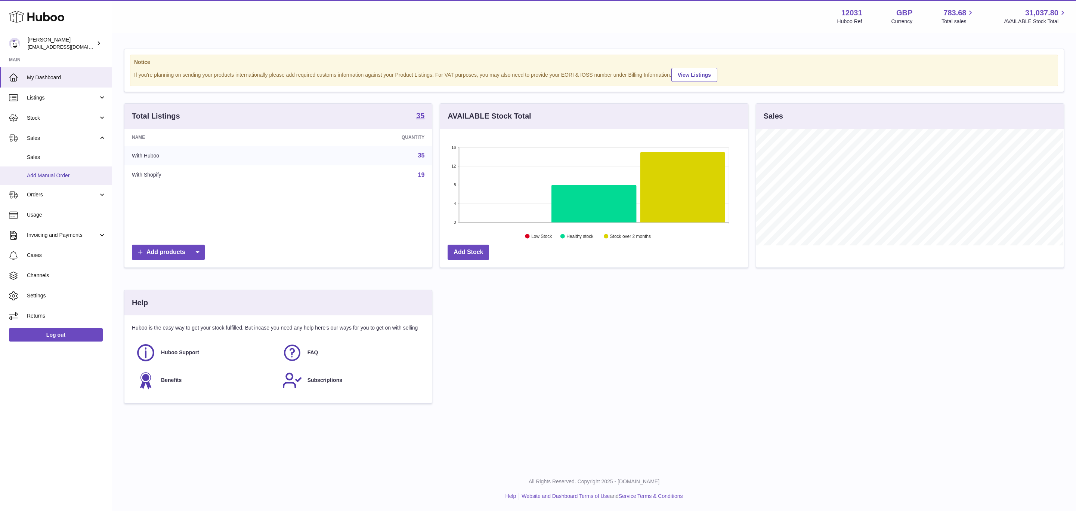
click at [50, 173] on span "Add Manual Order" at bounding box center [66, 175] width 79 height 7
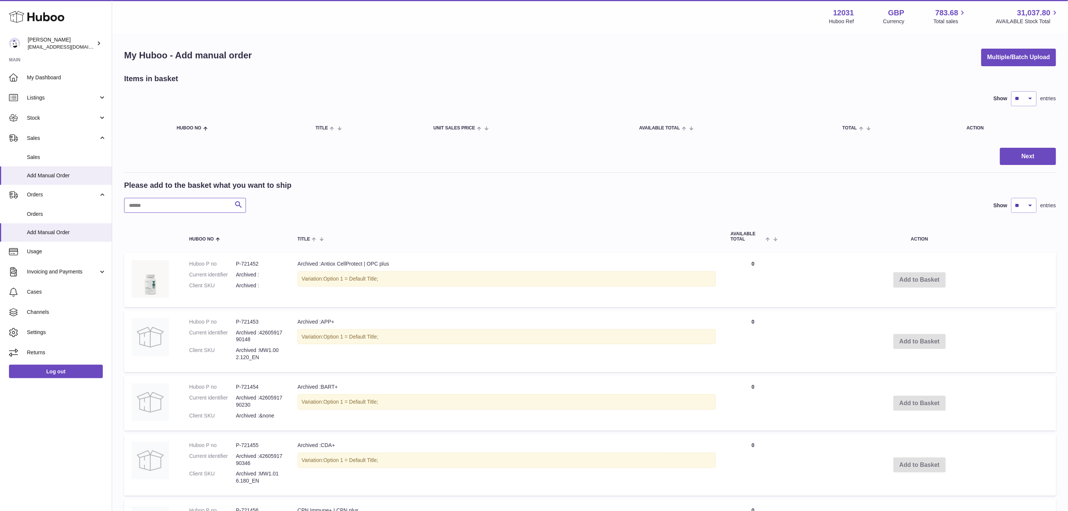
click at [178, 207] on input "text" at bounding box center [185, 205] width 122 height 15
paste input "******"
type input "******"
